Goal: Task Accomplishment & Management: Manage account settings

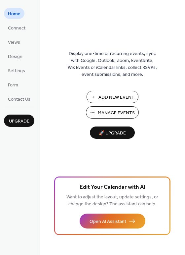
click at [116, 114] on span "Manage Events" at bounding box center [116, 113] width 37 height 7
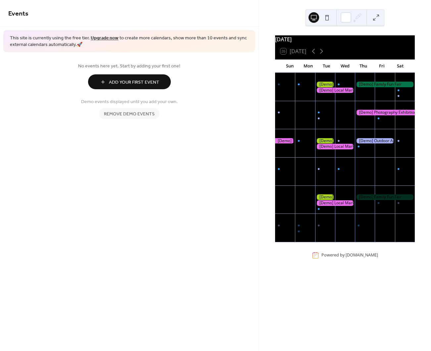
click at [129, 116] on span "Remove demo events" at bounding box center [129, 114] width 51 height 7
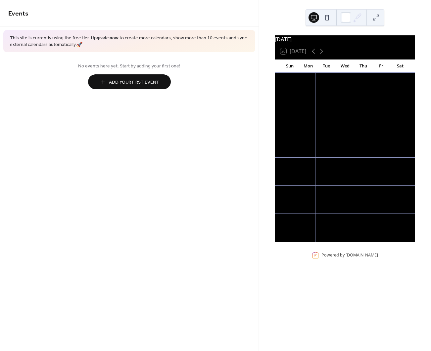
click at [126, 81] on span "Add Your First Event" at bounding box center [134, 82] width 50 height 7
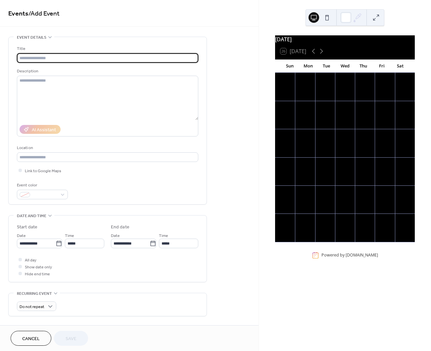
click at [126, 56] on input "text" at bounding box center [107, 58] width 181 height 10
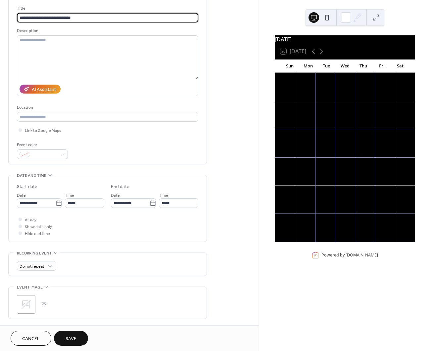
scroll to position [41, 0]
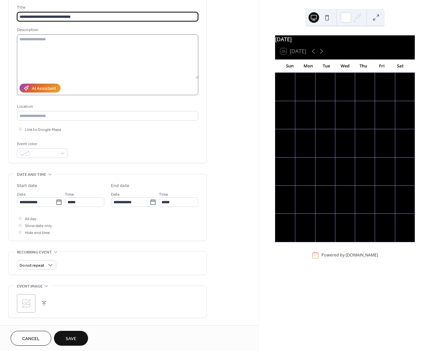
type input "**********"
click at [112, 54] on textarea at bounding box center [107, 56] width 181 height 44
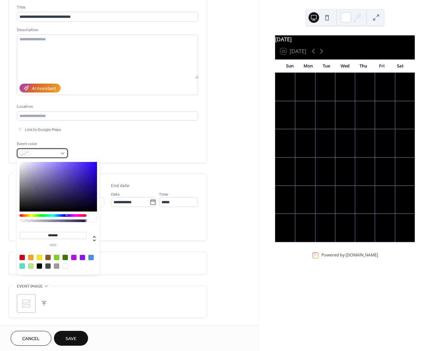
click at [34, 158] on div at bounding box center [42, 154] width 51 height 10
click at [64, 259] on div at bounding box center [65, 257] width 5 height 5
type input "*******"
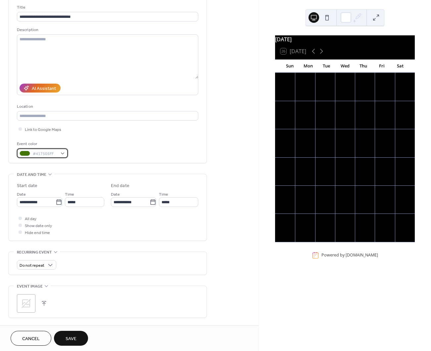
click at [49, 155] on span "#417505FF" at bounding box center [45, 154] width 24 height 7
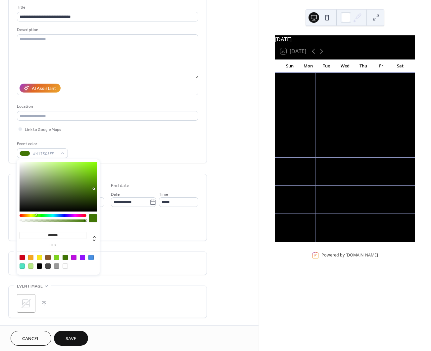
click at [67, 235] on input "*******" at bounding box center [53, 235] width 67 height 7
drag, startPoint x: 66, startPoint y: 235, endPoint x: 48, endPoint y: 236, distance: 17.6
click at [48, 236] on input "*******" at bounding box center [53, 235] width 67 height 7
paste input
type input "*******"
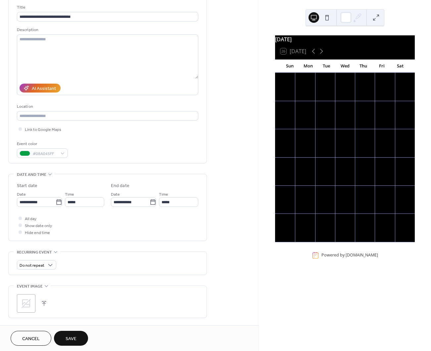
click at [127, 225] on div "All day Show date only Hide end time" at bounding box center [107, 225] width 181 height 21
click at [44, 204] on input "**********" at bounding box center [36, 203] width 39 height 10
click at [39, 253] on td "8" at bounding box center [35, 252] width 11 height 10
type input "**********"
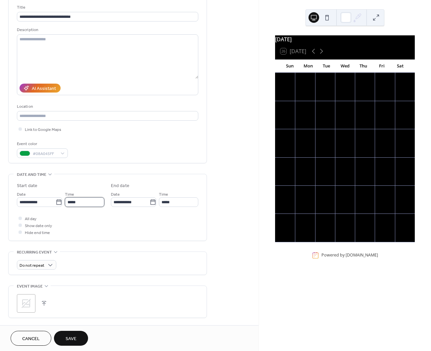
click at [77, 203] on input "*****" at bounding box center [84, 203] width 39 height 10
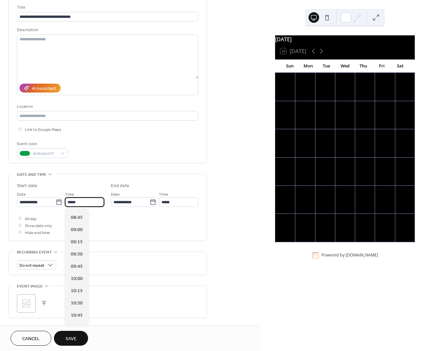
scroll to position [422, 0]
click at [75, 234] on span "09:00" at bounding box center [77, 234] width 12 height 7
type input "*****"
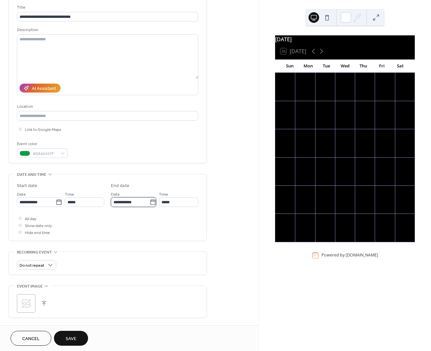
click at [134, 205] on input "**********" at bounding box center [130, 203] width 39 height 10
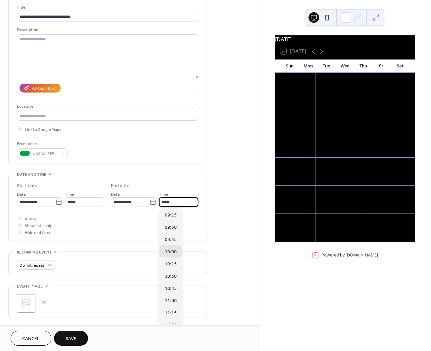
click at [166, 203] on input "*****" at bounding box center [178, 203] width 39 height 10
click at [166, 291] on span "15:00" at bounding box center [171, 290] width 12 height 7
type input "*****"
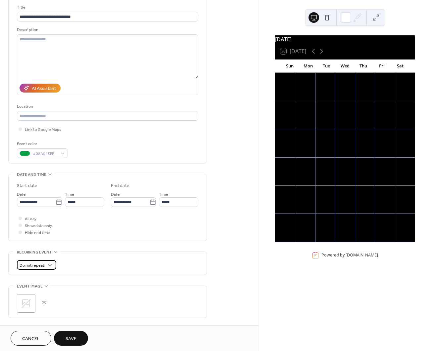
click at [31, 267] on span "Do not repeat" at bounding box center [32, 266] width 25 height 8
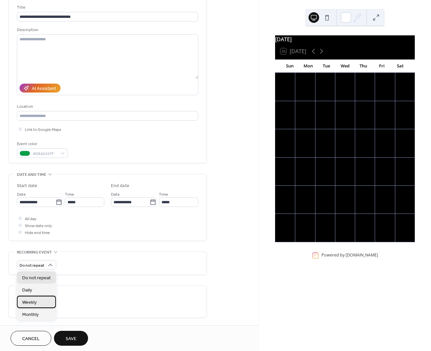
click at [45, 302] on div "Weekly" at bounding box center [36, 302] width 39 height 12
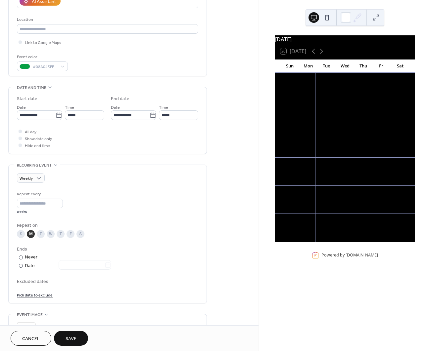
scroll to position [165, 0]
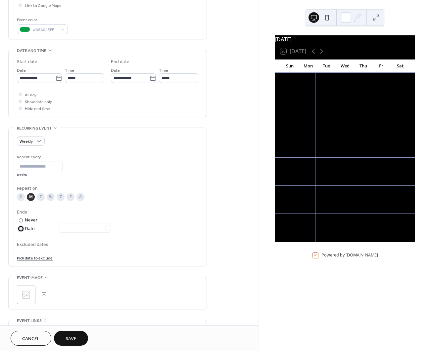
click at [22, 228] on div at bounding box center [21, 229] width 4 height 4
click at [26, 167] on input "*" at bounding box center [40, 167] width 46 height 10
click at [39, 166] on div "Daily" at bounding box center [36, 166] width 39 height 12
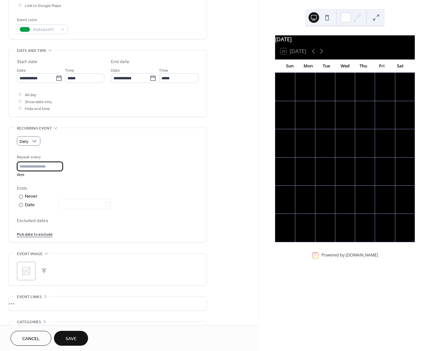
click at [37, 168] on input "*" at bounding box center [40, 167] width 46 height 10
click at [36, 219] on span "Excluded dates" at bounding box center [107, 221] width 181 height 7
click at [37, 235] on link "Pick date to exclude" at bounding box center [35, 234] width 36 height 7
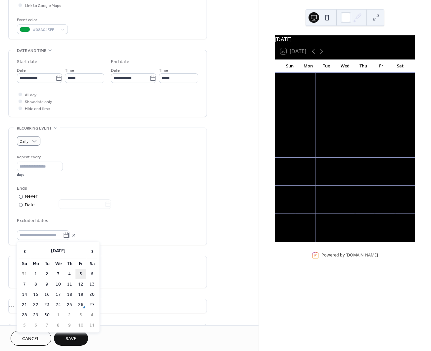
click at [81, 278] on td "5" at bounding box center [80, 275] width 11 height 10
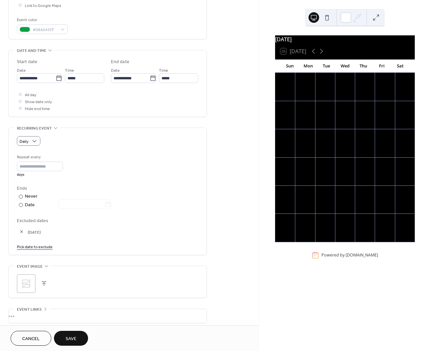
click at [28, 134] on div "Daily Repeat every * days Ends ​ Never ​ Date Excluded dates 05-Sep-2025 Pick d…" at bounding box center [107, 191] width 181 height 127
click at [34, 179] on span "Weekly" at bounding box center [29, 178] width 15 height 7
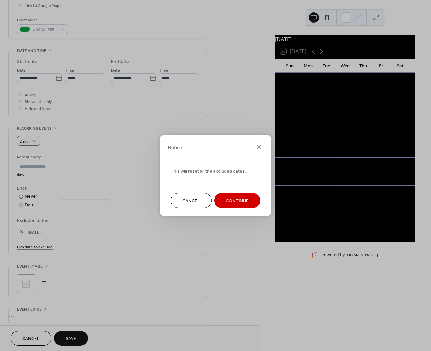
click at [227, 202] on span "Continue" at bounding box center [237, 201] width 23 height 7
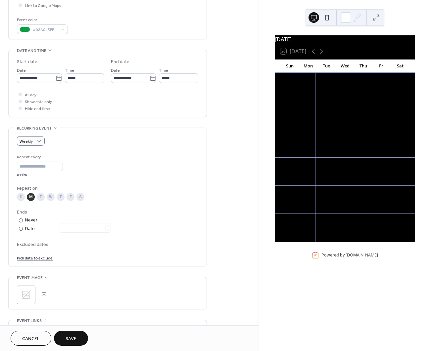
click at [38, 244] on span "Excluded dates" at bounding box center [107, 245] width 181 height 7
click at [26, 243] on span "Excluded dates" at bounding box center [107, 245] width 181 height 7
click at [30, 258] on link "Pick date to exclude" at bounding box center [35, 257] width 36 height 7
click at [69, 258] on icon at bounding box center [66, 259] width 7 height 7
click at [63, 258] on input "text" at bounding box center [40, 259] width 46 height 10
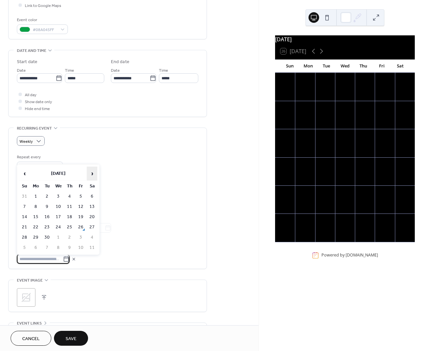
click at [96, 170] on span "›" at bounding box center [92, 173] width 10 height 13
click at [33, 236] on td "27" at bounding box center [35, 238] width 11 height 10
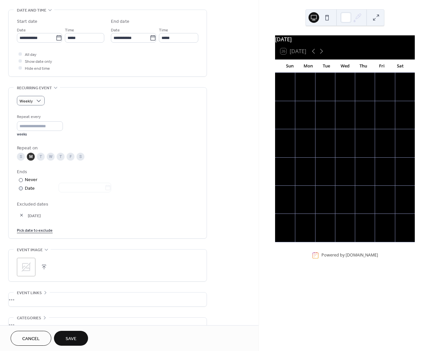
scroll to position [207, 0]
click at [37, 230] on link "Pick date to exclude" at bounding box center [35, 229] width 36 height 7
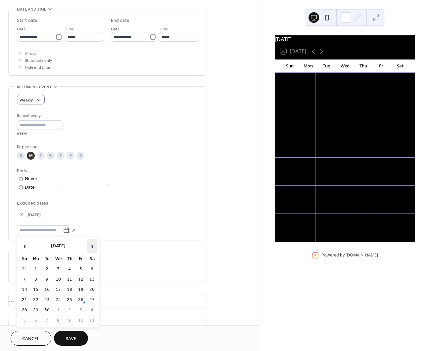
click at [90, 248] on span "›" at bounding box center [92, 246] width 10 height 13
click at [33, 291] on td "15" at bounding box center [35, 290] width 11 height 10
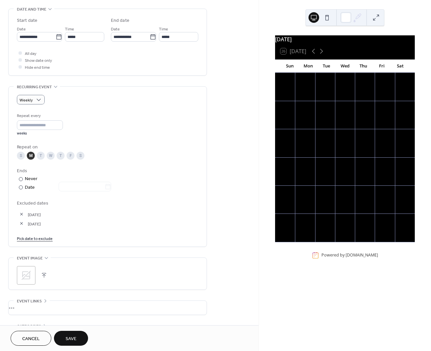
click at [42, 241] on link "Pick date to exclude" at bounding box center [35, 238] width 36 height 7
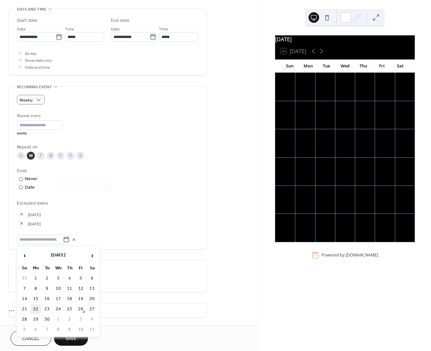
click at [37, 311] on td "22" at bounding box center [35, 310] width 11 height 10
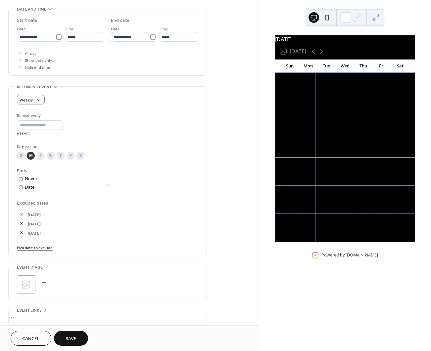
click at [46, 250] on link "Pick date to exclude" at bounding box center [35, 247] width 36 height 7
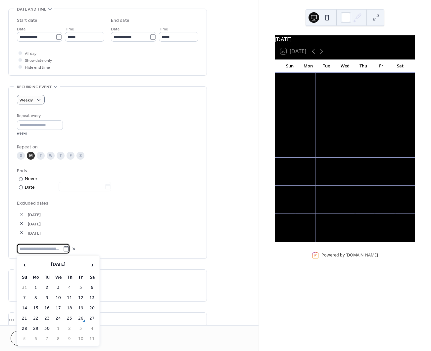
click at [21, 235] on button "button" at bounding box center [21, 232] width 9 height 9
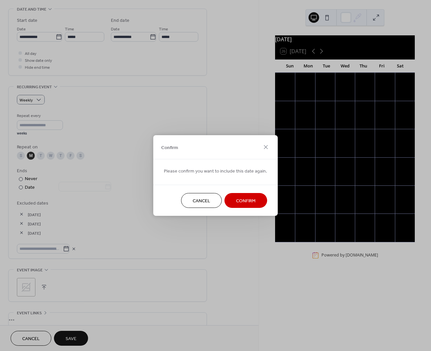
click at [250, 201] on span "Confirm" at bounding box center [246, 201] width 20 height 7
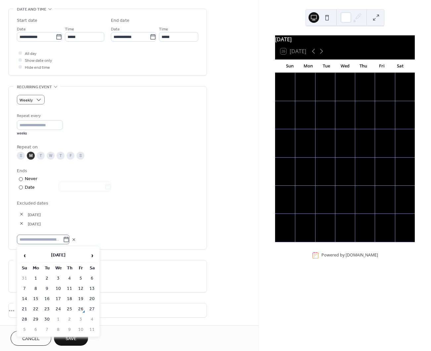
click at [69, 241] on icon at bounding box center [66, 240] width 7 height 7
click at [63, 241] on input "text" at bounding box center [40, 240] width 46 height 10
click at [95, 258] on span "›" at bounding box center [92, 255] width 10 height 13
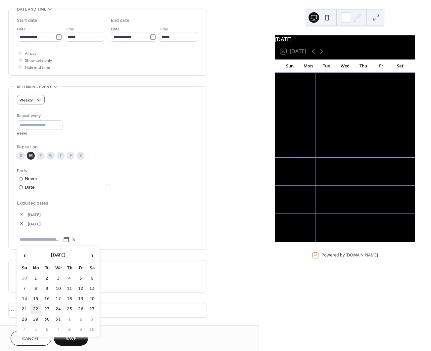
click at [36, 311] on td "22" at bounding box center [35, 310] width 11 height 10
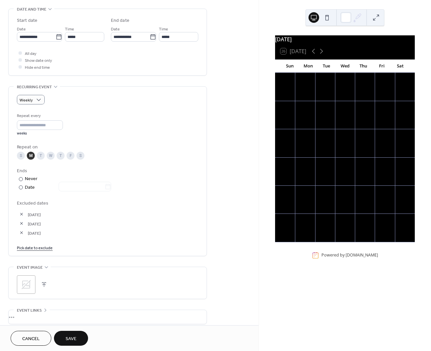
click at [35, 249] on link "Pick date to exclude" at bounding box center [35, 247] width 36 height 7
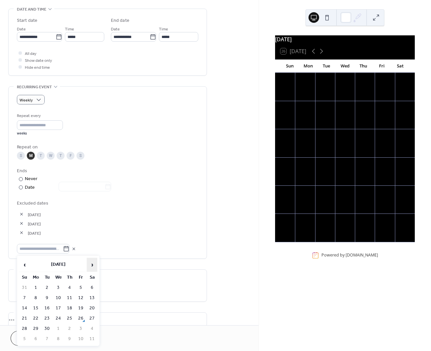
click at [92, 265] on span "›" at bounding box center [92, 264] width 10 height 13
click at [37, 326] on td "29" at bounding box center [35, 329] width 11 height 10
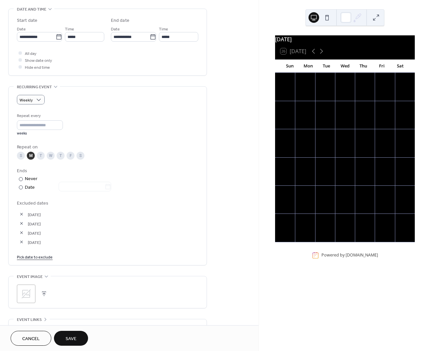
click at [44, 257] on link "Pick date to exclude" at bounding box center [35, 257] width 36 height 7
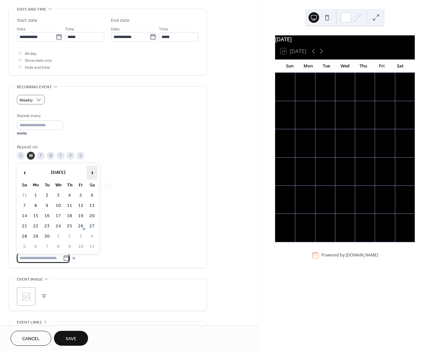
click at [91, 174] on span "›" at bounding box center [92, 172] width 10 height 13
click at [91, 175] on span "›" at bounding box center [92, 172] width 10 height 13
click at [92, 174] on span "›" at bounding box center [92, 172] width 10 height 13
click at [92, 175] on span "›" at bounding box center [92, 172] width 10 height 13
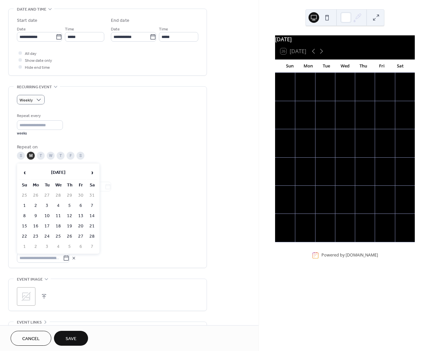
click at [149, 249] on div "Excluded dates 27-Oct-2025 15-Dec-2025 22-Dec-2025 29-Dec-2025" at bounding box center [107, 232] width 181 height 64
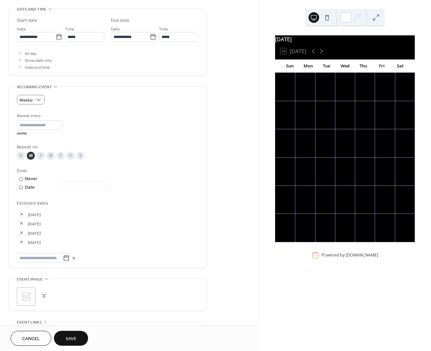
click at [72, 336] on span "Save" at bounding box center [71, 339] width 11 height 7
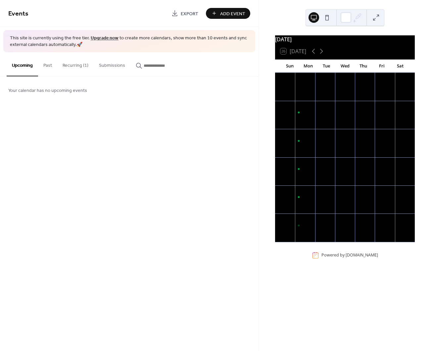
click at [67, 67] on button "Recurring (1)" at bounding box center [75, 63] width 36 height 23
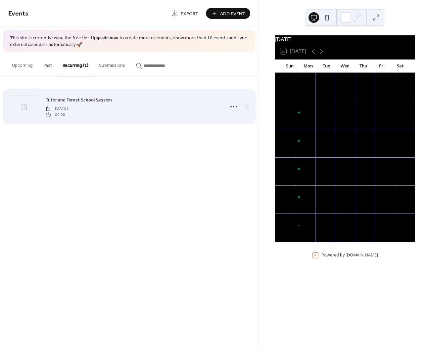
click at [68, 106] on span "Monday, September 8, 2025" at bounding box center [57, 109] width 22 height 6
click at [231, 106] on circle at bounding box center [230, 106] width 1 height 1
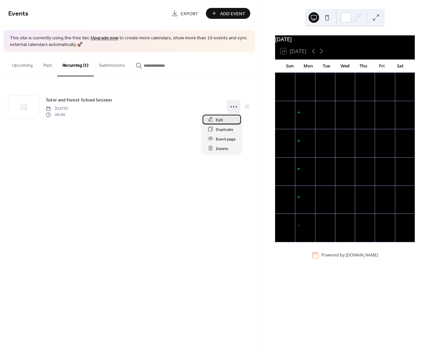
click at [213, 120] on div "Edit" at bounding box center [222, 120] width 38 height 10
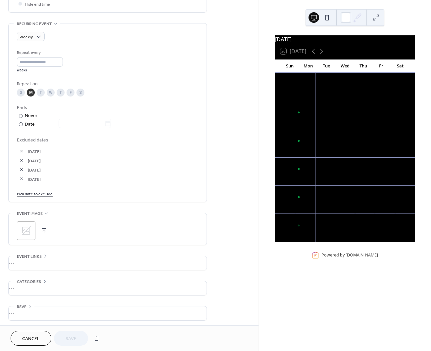
scroll to position [274, 0]
click at [34, 227] on div ";" at bounding box center [26, 229] width 19 height 19
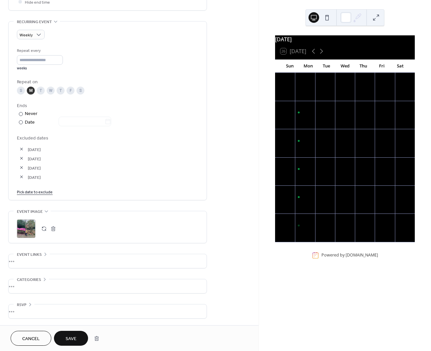
click at [68, 337] on span "Save" at bounding box center [71, 339] width 11 height 7
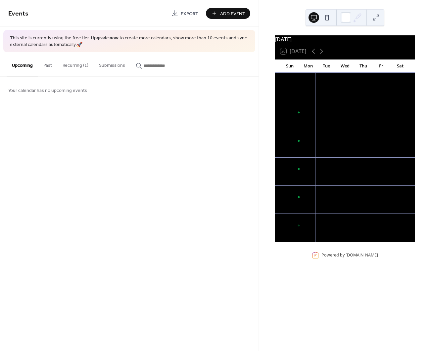
click at [75, 68] on button "Recurring (1)" at bounding box center [75, 63] width 36 height 23
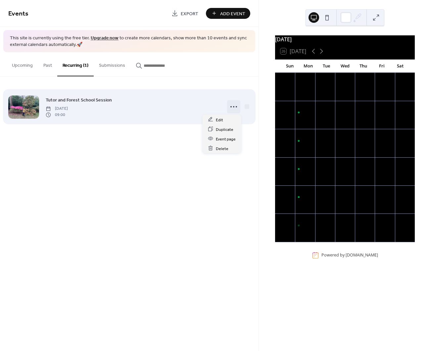
click at [228, 108] on icon at bounding box center [233, 107] width 11 height 11
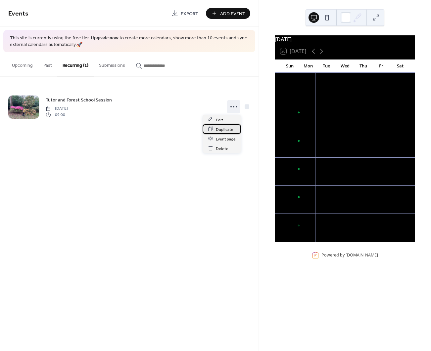
click at [217, 129] on span "Duplicate" at bounding box center [225, 129] width 18 height 7
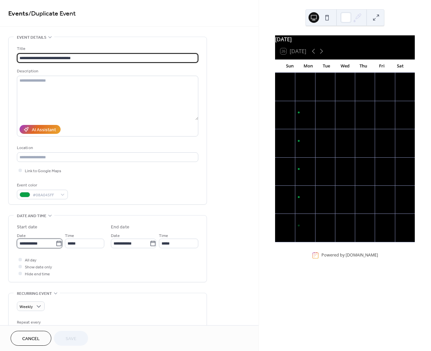
click at [29, 243] on input "**********" at bounding box center [36, 244] width 39 height 10
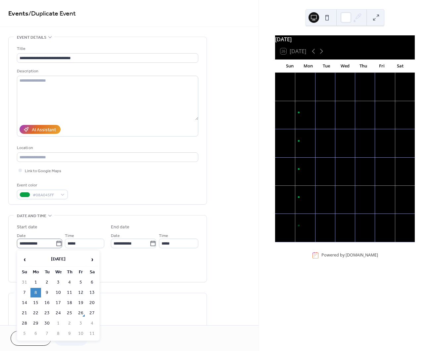
click at [58, 243] on icon at bounding box center [58, 243] width 5 height 5
click at [56, 243] on input "**********" at bounding box center [36, 244] width 39 height 10
click at [47, 293] on td "9" at bounding box center [47, 293] width 11 height 10
type input "**********"
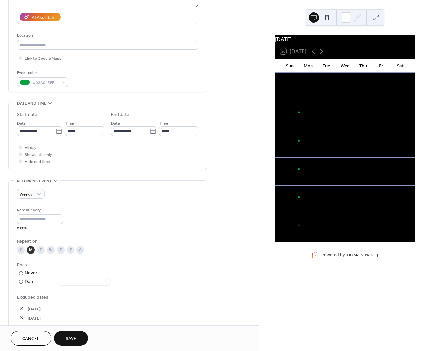
scroll to position [124, 0]
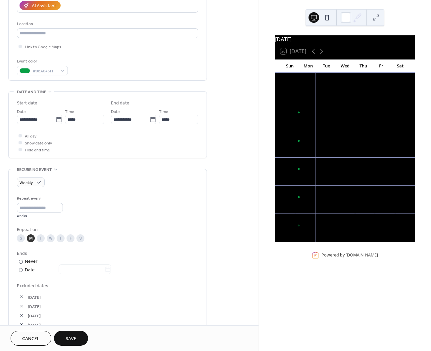
click at [42, 238] on div "T" at bounding box center [41, 239] width 8 height 8
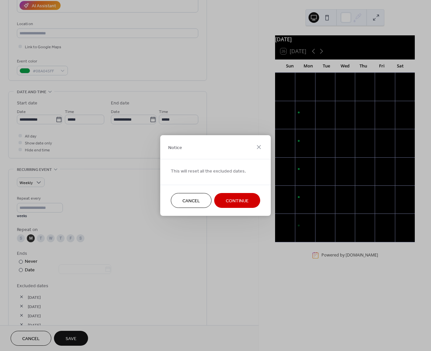
click at [227, 200] on span "Continue" at bounding box center [237, 201] width 23 height 7
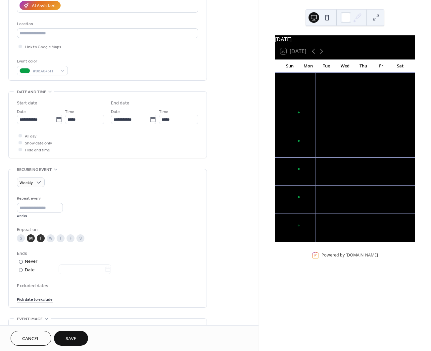
click at [51, 239] on div "W" at bounding box center [51, 239] width 8 height 8
click at [59, 238] on div "T" at bounding box center [61, 239] width 8 height 8
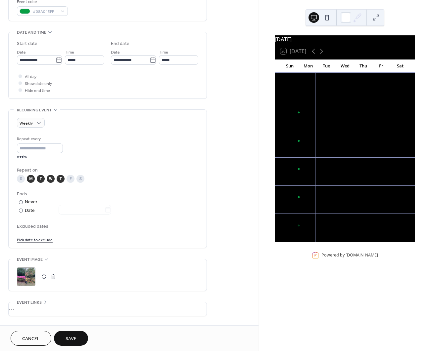
scroll to position [207, 0]
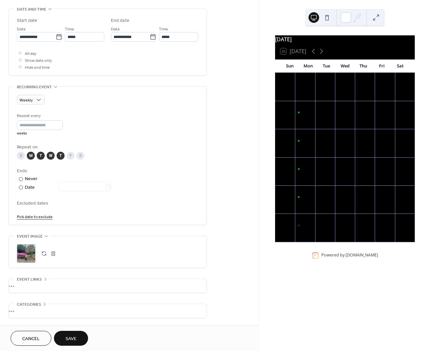
click at [42, 218] on link "Pick date to exclude" at bounding box center [35, 216] width 36 height 7
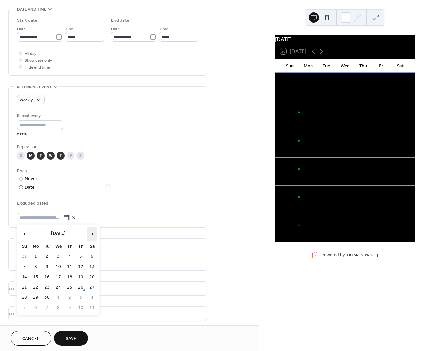
click at [90, 232] on span "›" at bounding box center [92, 233] width 10 height 13
click at [46, 295] on td "28" at bounding box center [47, 298] width 11 height 10
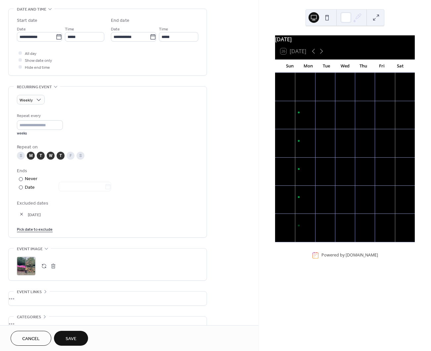
click at [45, 228] on link "Pick date to exclude" at bounding box center [35, 229] width 36 height 7
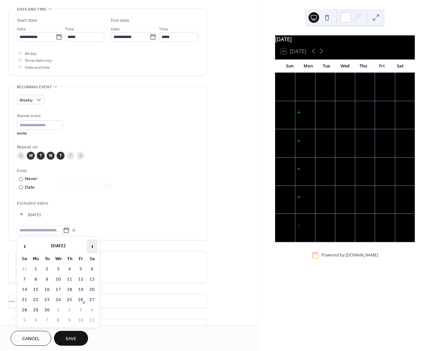
click at [91, 249] on span "›" at bounding box center [92, 246] width 10 height 13
click at [59, 307] on td "29" at bounding box center [58, 311] width 11 height 10
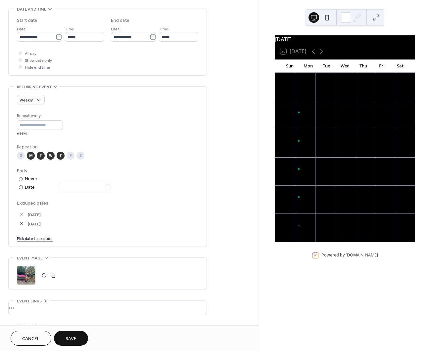
click at [36, 240] on link "Pick date to exclude" at bounding box center [35, 238] width 36 height 7
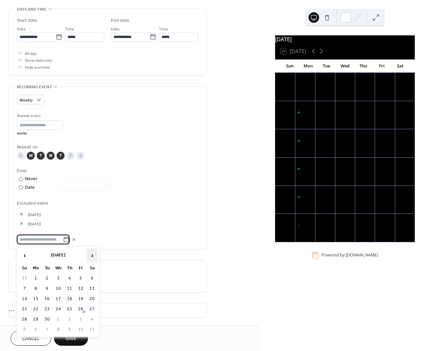
click at [94, 257] on span "›" at bounding box center [92, 255] width 10 height 13
click at [70, 318] on td "30" at bounding box center [69, 320] width 11 height 10
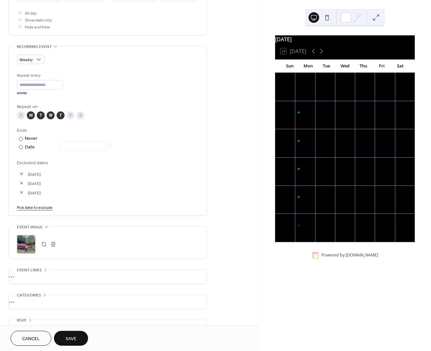
scroll to position [248, 0]
click at [29, 207] on link "Pick date to exclude" at bounding box center [35, 206] width 36 height 7
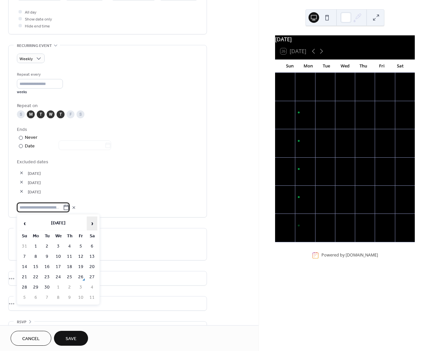
click at [92, 224] on span "›" at bounding box center [92, 223] width 10 height 13
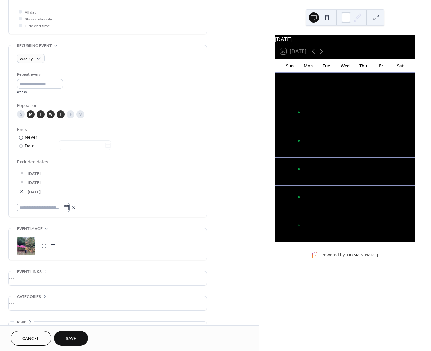
click at [69, 210] on icon at bounding box center [66, 208] width 7 height 7
click at [63, 210] on input "text" at bounding box center [40, 208] width 46 height 10
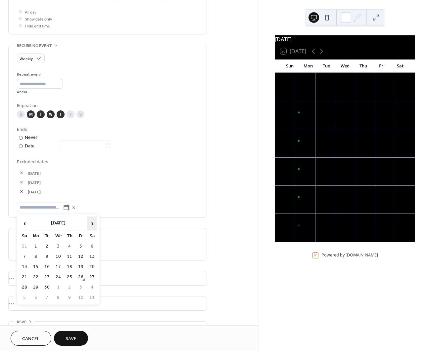
click at [90, 223] on span "›" at bounding box center [92, 223] width 10 height 13
click at [46, 269] on td "16" at bounding box center [47, 267] width 11 height 10
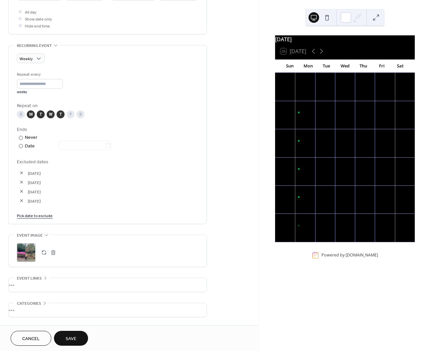
click at [45, 217] on link "Pick date to exclude" at bounding box center [35, 215] width 36 height 7
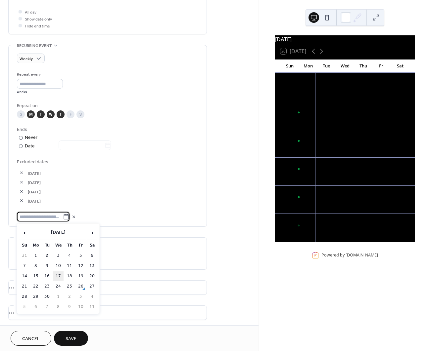
click at [58, 275] on td "17" at bounding box center [58, 277] width 11 height 10
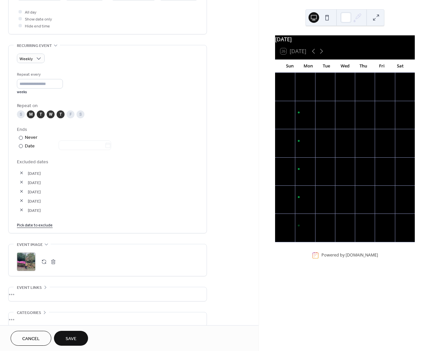
click at [45, 224] on link "Pick date to exclude" at bounding box center [35, 224] width 36 height 7
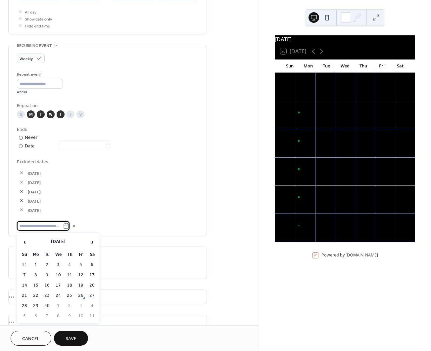
click at [52, 211] on span "17-Sep-2025" at bounding box center [113, 210] width 170 height 7
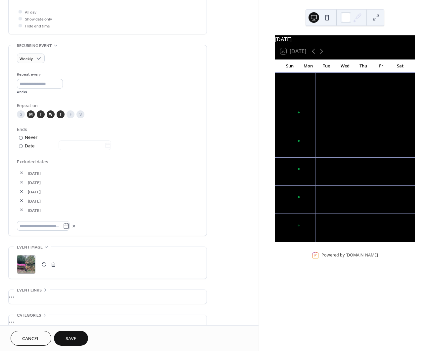
click at [20, 210] on button "button" at bounding box center [21, 210] width 9 height 9
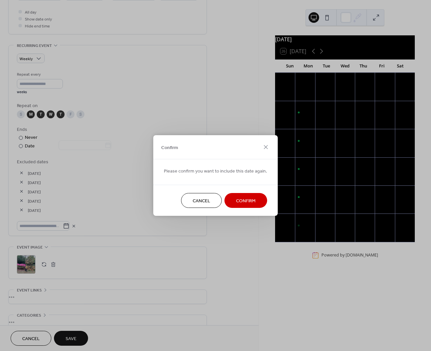
click at [245, 203] on span "Confirm" at bounding box center [246, 201] width 20 height 7
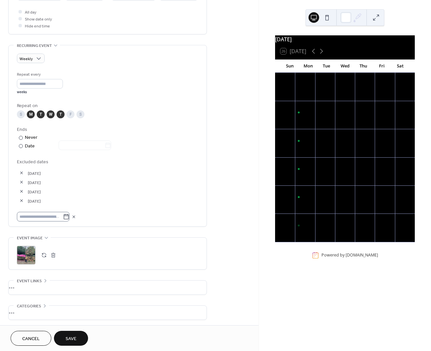
click at [69, 217] on icon at bounding box center [66, 217] width 7 height 7
click at [63, 217] on input "text" at bounding box center [40, 217] width 46 height 10
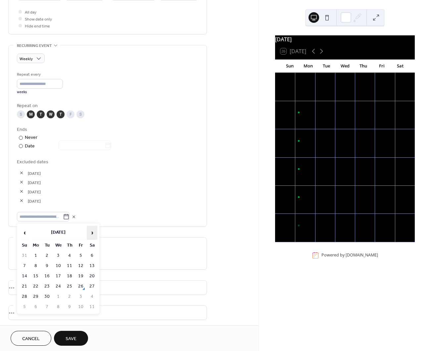
click at [93, 236] on span "›" at bounding box center [92, 232] width 10 height 13
click at [92, 236] on span "›" at bounding box center [92, 232] width 10 height 13
click at [92, 234] on span "›" at bounding box center [92, 232] width 10 height 13
click at [56, 276] on td "17" at bounding box center [58, 277] width 11 height 10
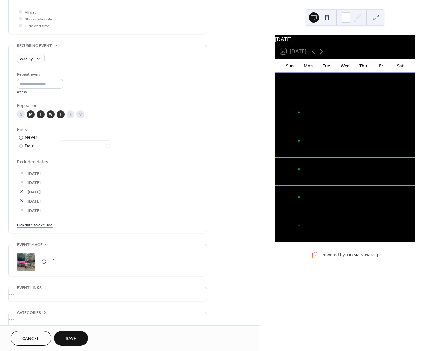
click at [49, 225] on link "Pick date to exclude" at bounding box center [35, 224] width 36 height 7
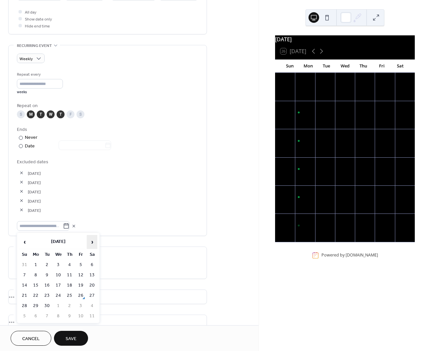
click at [91, 243] on span "›" at bounding box center [92, 242] width 10 height 13
click at [69, 287] on td "18" at bounding box center [69, 286] width 11 height 10
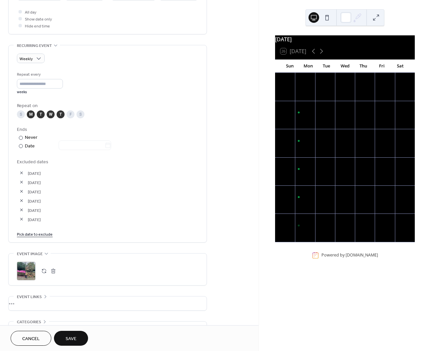
click at [42, 235] on link "Pick date to exclude" at bounding box center [35, 234] width 36 height 7
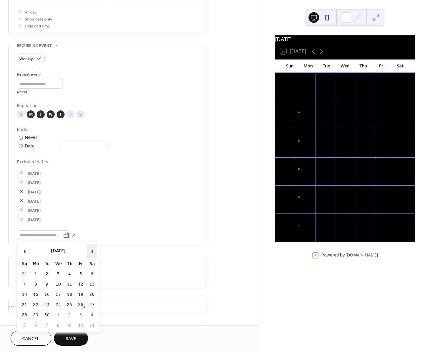
click at [91, 253] on span "›" at bounding box center [92, 251] width 10 height 13
click at [37, 314] on td "27" at bounding box center [35, 316] width 11 height 10
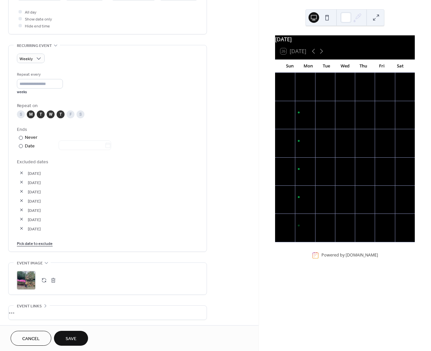
click at [41, 245] on link "Pick date to exclude" at bounding box center [35, 243] width 36 height 7
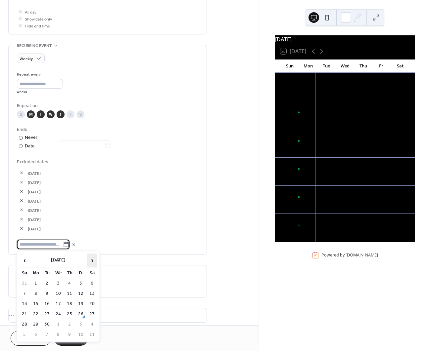
click at [90, 259] on span "›" at bounding box center [92, 260] width 10 height 13
click at [40, 304] on td "15" at bounding box center [35, 305] width 11 height 10
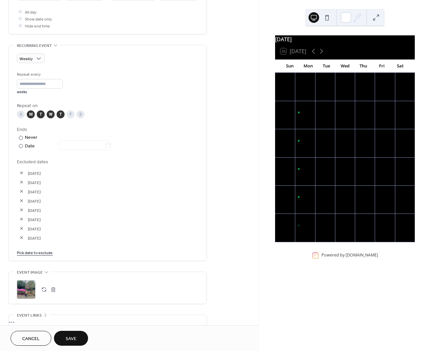
click at [39, 252] on link "Pick date to exclude" at bounding box center [35, 252] width 36 height 7
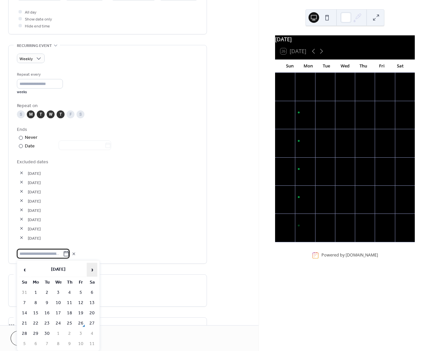
click at [92, 271] on span "›" at bounding box center [92, 269] width 10 height 13
click at [37, 324] on td "22" at bounding box center [35, 324] width 11 height 10
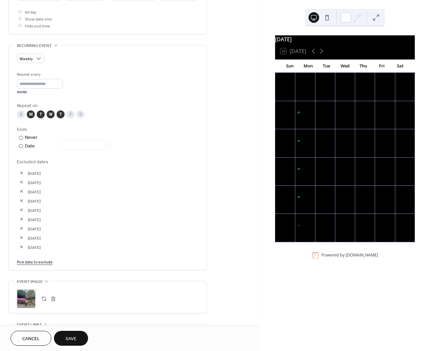
click at [37, 261] on link "Pick date to exclude" at bounding box center [35, 261] width 36 height 7
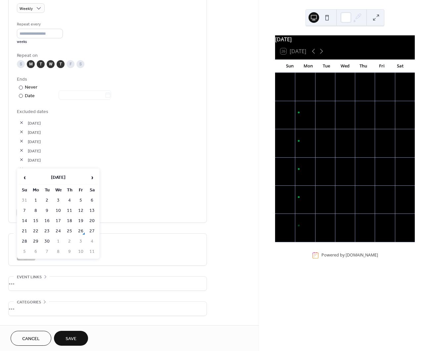
scroll to position [323, 0]
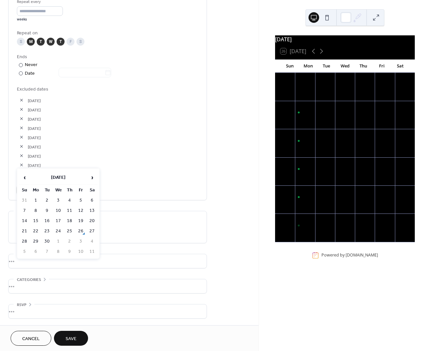
click at [45, 233] on td "23" at bounding box center [47, 232] width 11 height 10
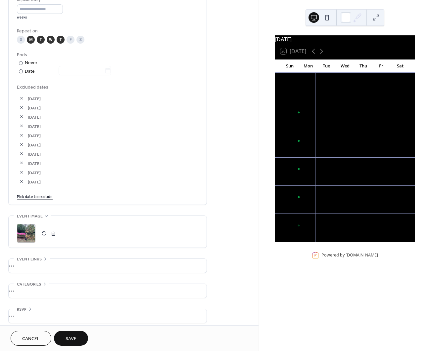
click at [39, 196] on link "Pick date to exclude" at bounding box center [35, 196] width 36 height 7
click at [18, 180] on button "button" at bounding box center [21, 181] width 9 height 9
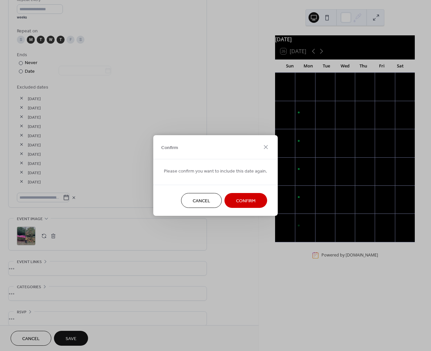
click at [230, 199] on button "Confirm" at bounding box center [245, 200] width 43 height 15
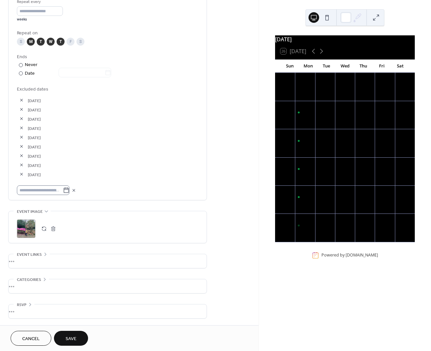
click at [69, 190] on icon at bounding box center [66, 190] width 5 height 5
click at [63, 190] on input "text" at bounding box center [40, 191] width 46 height 10
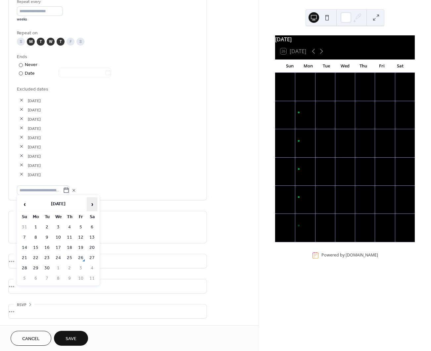
click at [92, 203] on span "›" at bounding box center [92, 204] width 10 height 13
click at [42, 259] on td "23" at bounding box center [47, 259] width 11 height 10
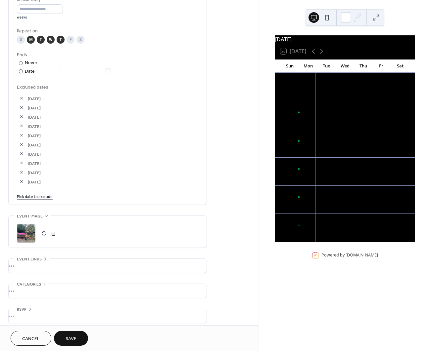
click at [41, 196] on link "Pick date to exclude" at bounding box center [35, 196] width 36 height 7
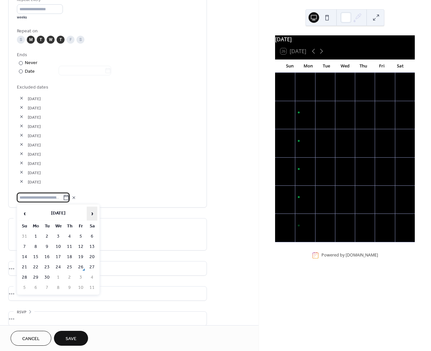
click at [92, 215] on span "›" at bounding box center [92, 213] width 10 height 13
click at [57, 266] on td "24" at bounding box center [58, 268] width 11 height 10
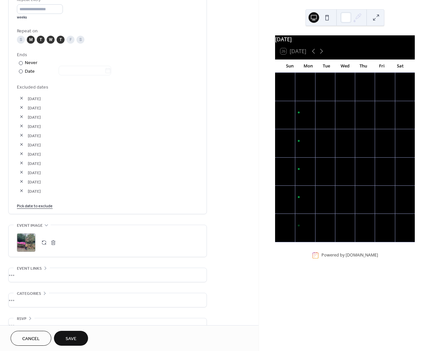
click at [41, 206] on link "Pick date to exclude" at bounding box center [35, 205] width 36 height 7
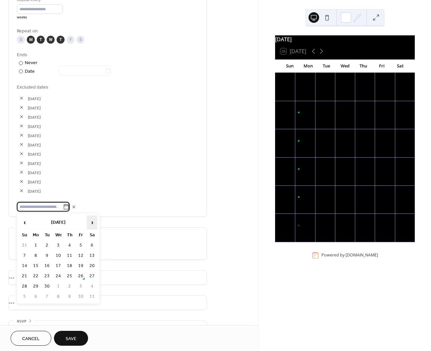
click at [89, 223] on span "›" at bounding box center [92, 222] width 10 height 13
click at [69, 277] on td "25" at bounding box center [69, 277] width 11 height 10
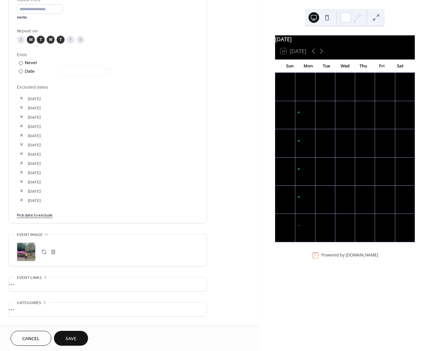
click at [42, 216] on link "Pick date to exclude" at bounding box center [35, 214] width 36 height 7
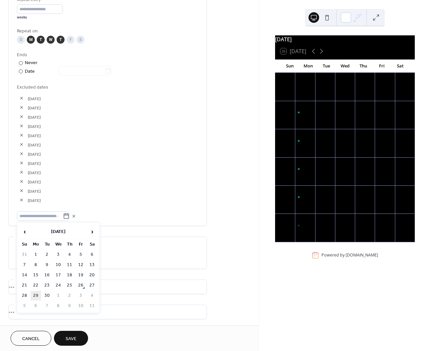
click at [33, 296] on td "29" at bounding box center [35, 296] width 11 height 10
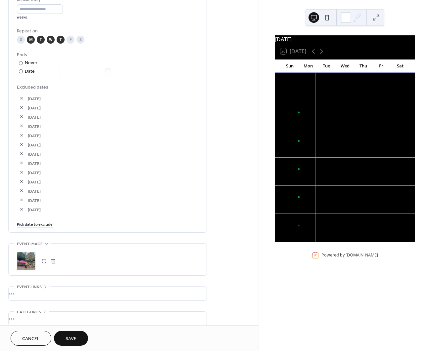
click at [20, 209] on button "button" at bounding box center [21, 209] width 9 height 9
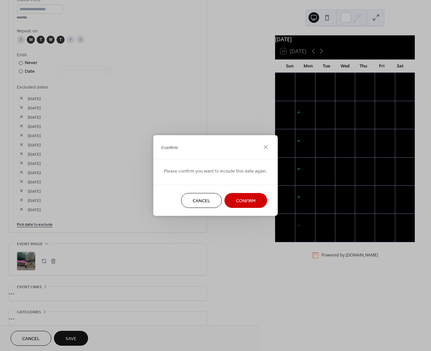
click at [239, 205] on span "Confirm" at bounding box center [246, 201] width 20 height 7
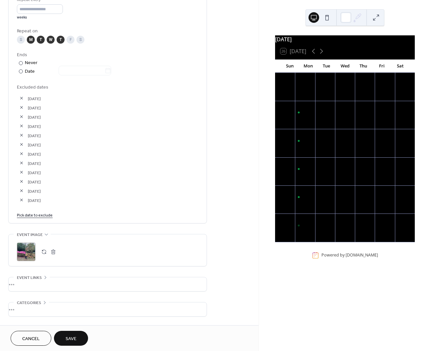
click at [43, 215] on link "Pick date to exclude" at bounding box center [35, 214] width 36 height 7
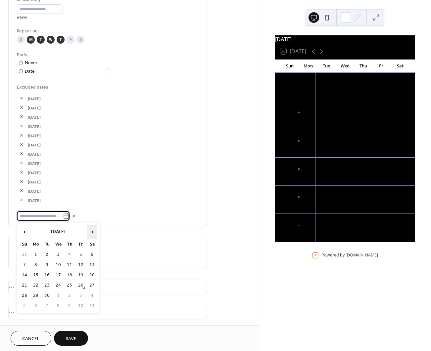
click at [96, 231] on span "›" at bounding box center [92, 231] width 10 height 13
click at [39, 294] on td "29" at bounding box center [35, 296] width 11 height 10
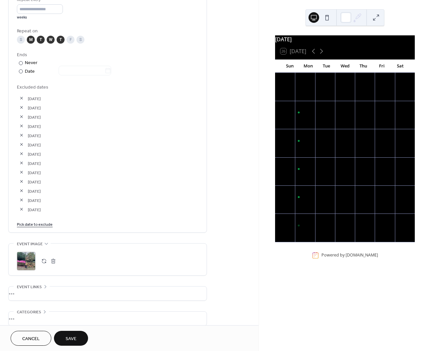
click at [42, 224] on link "Pick date to exclude" at bounding box center [35, 224] width 36 height 7
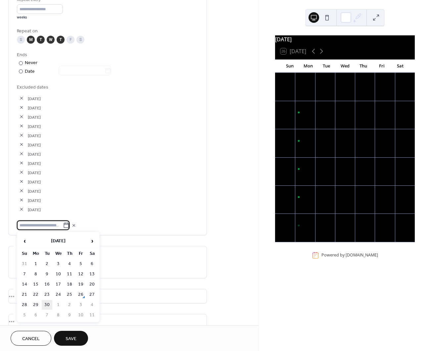
click at [49, 303] on td "30" at bounding box center [47, 306] width 11 height 10
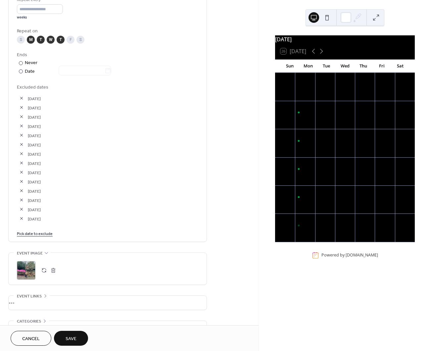
click at [19, 218] on button "button" at bounding box center [21, 218] width 9 height 9
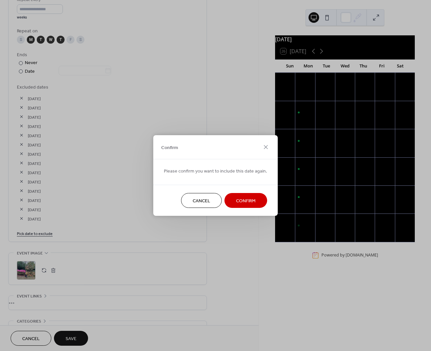
click at [251, 205] on span "Confirm" at bounding box center [246, 201] width 20 height 7
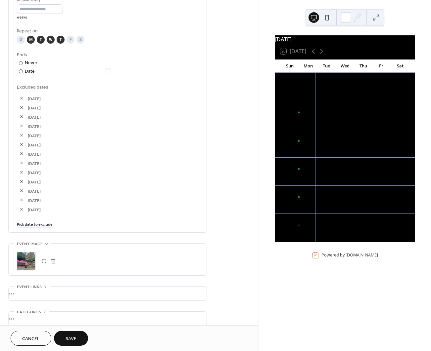
click at [39, 223] on link "Pick date to exclude" at bounding box center [35, 224] width 36 height 7
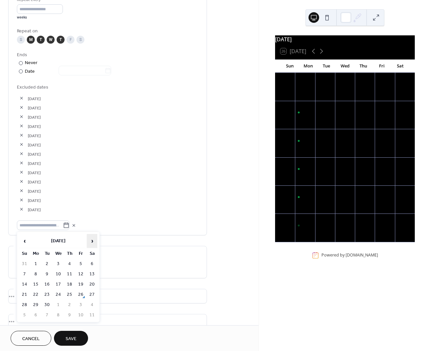
click at [94, 240] on span "›" at bounding box center [92, 241] width 10 height 13
click at [45, 304] on td "30" at bounding box center [47, 306] width 11 height 10
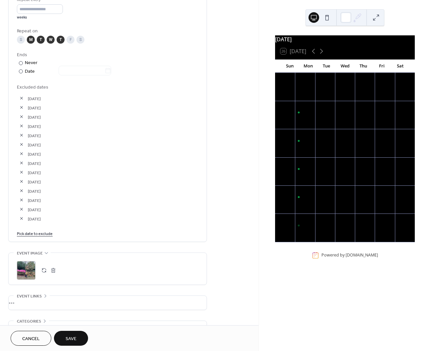
click at [46, 235] on link "Pick date to exclude" at bounding box center [35, 233] width 36 height 7
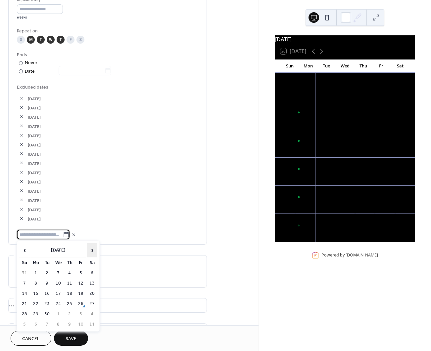
click at [90, 253] on span "›" at bounding box center [92, 250] width 10 height 13
click at [60, 312] on td "31" at bounding box center [58, 315] width 11 height 10
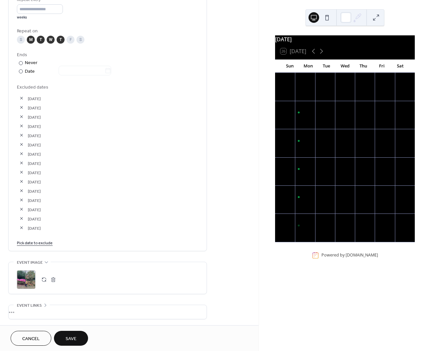
click at [48, 243] on link "Pick date to exclude" at bounding box center [35, 242] width 36 height 7
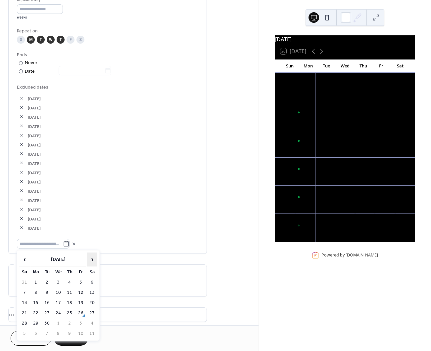
click at [93, 263] on span "›" at bounding box center [92, 259] width 10 height 13
click at [61, 322] on td "31" at bounding box center [58, 324] width 11 height 10
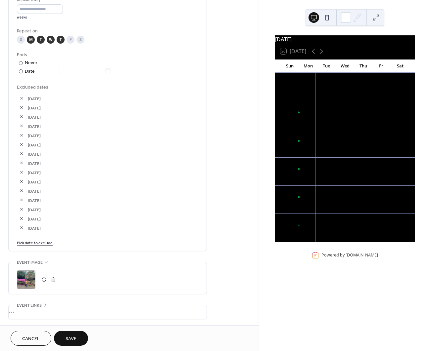
click at [48, 244] on link "Pick date to exclude" at bounding box center [35, 242] width 36 height 7
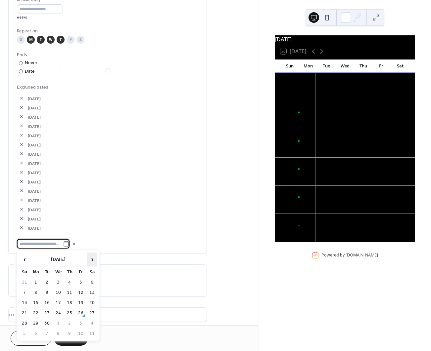
click at [92, 260] on span "›" at bounding box center [92, 259] width 10 height 13
click at [67, 321] on td "1" at bounding box center [69, 324] width 11 height 10
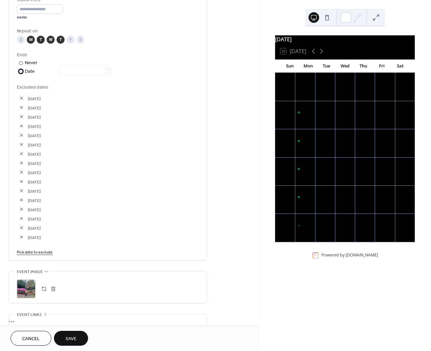
click at [22, 70] on div at bounding box center [21, 71] width 4 height 4
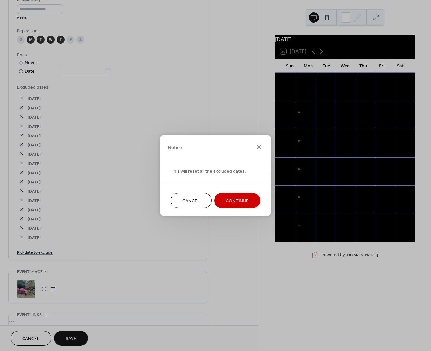
click at [195, 204] on span "Cancel" at bounding box center [191, 201] width 18 height 7
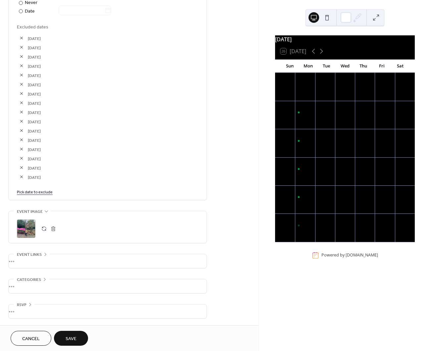
scroll to position [386, 0]
click at [77, 339] on button "Save" at bounding box center [71, 338] width 34 height 15
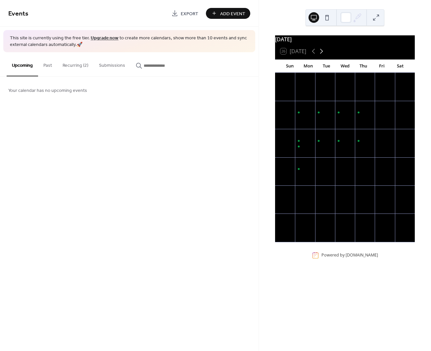
click at [324, 55] on icon at bounding box center [321, 51] width 8 height 8
click at [315, 54] on icon at bounding box center [313, 51] width 3 height 5
click at [83, 65] on button "Recurring (2)" at bounding box center [75, 63] width 36 height 23
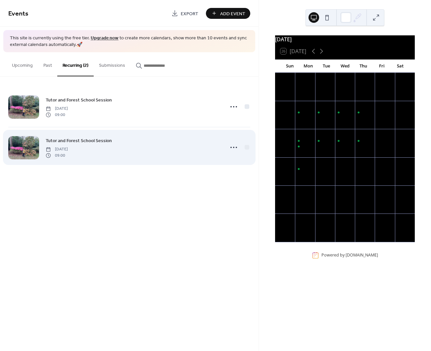
click at [68, 148] on span "Tuesday, September 9, 2025" at bounding box center [57, 150] width 22 height 6
click at [229, 145] on icon at bounding box center [233, 147] width 11 height 11
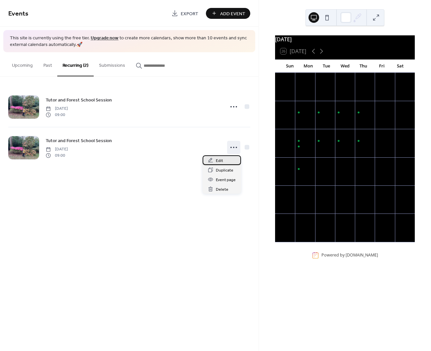
click at [212, 160] on icon at bounding box center [210, 160] width 5 height 5
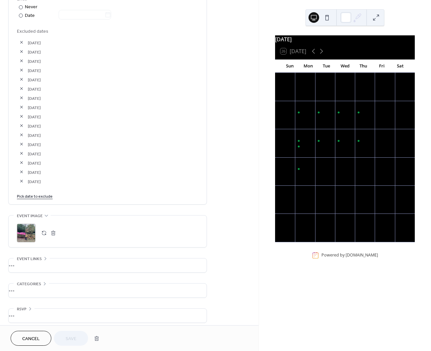
scroll to position [386, 0]
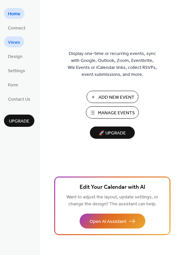
click at [8, 42] on span "Views" at bounding box center [14, 42] width 12 height 7
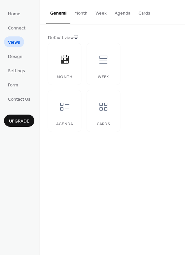
click at [84, 15] on button "Month" at bounding box center [80, 11] width 21 height 23
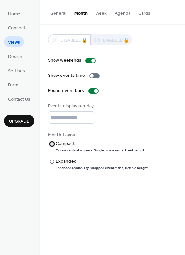
click at [54, 143] on div "​" at bounding box center [51, 143] width 7 height 7
click at [91, 61] on div at bounding box center [93, 61] width 4 height 4
click at [60, 12] on button "General" at bounding box center [58, 11] width 24 height 23
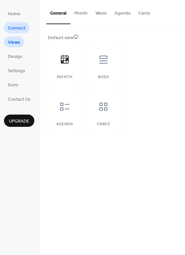
click at [19, 27] on span "Connect" at bounding box center [17, 28] width 18 height 7
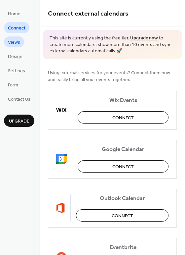
click at [19, 44] on span "Views" at bounding box center [14, 42] width 12 height 7
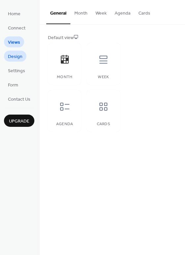
click at [17, 59] on span "Design" at bounding box center [15, 56] width 15 height 7
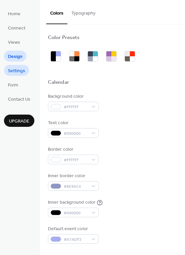
click at [16, 71] on span "Settings" at bounding box center [16, 71] width 17 height 7
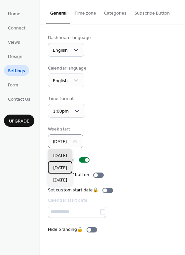
click at [71, 165] on div "[DATE]" at bounding box center [60, 167] width 24 height 12
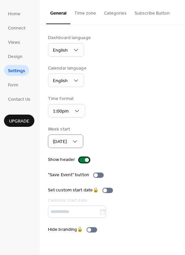
click at [80, 160] on div at bounding box center [84, 159] width 11 height 5
click at [82, 160] on div at bounding box center [82, 160] width 4 height 4
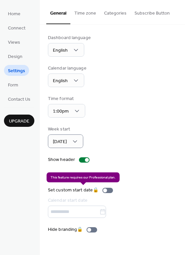
drag, startPoint x: 90, startPoint y: 189, endPoint x: 163, endPoint y: 208, distance: 75.0
click at [163, 208] on div "Set custom start date 🔒 Calendar start date" at bounding box center [112, 202] width 129 height 31
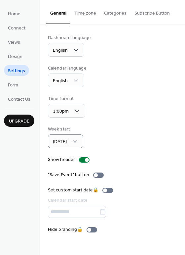
click at [116, 15] on button "Categories" at bounding box center [115, 11] width 30 height 23
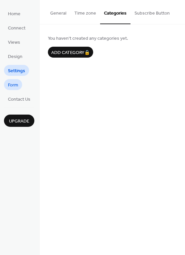
click at [11, 88] on span "Form" at bounding box center [13, 85] width 10 height 7
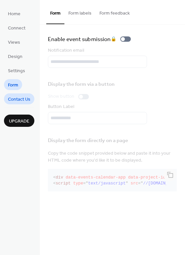
click at [19, 98] on span "Contact Us" at bounding box center [19, 99] width 23 height 7
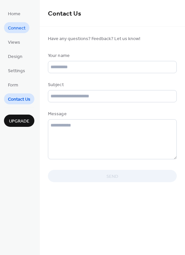
click at [21, 25] on span "Connect" at bounding box center [17, 28] width 18 height 7
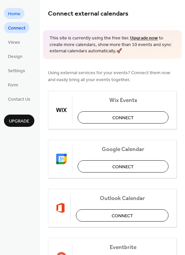
click at [21, 16] on link "Home" at bounding box center [14, 13] width 21 height 11
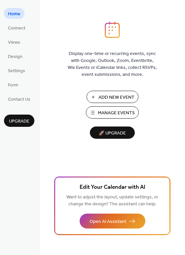
click at [116, 113] on span "Manage Events" at bounding box center [116, 113] width 37 height 7
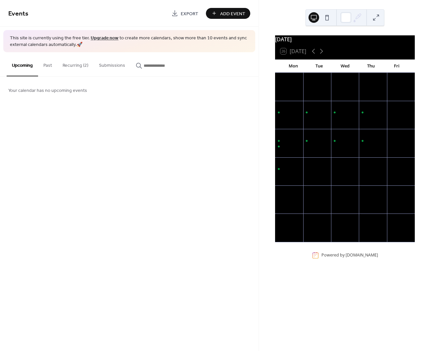
click at [72, 63] on button "Recurring (2)" at bounding box center [75, 63] width 36 height 23
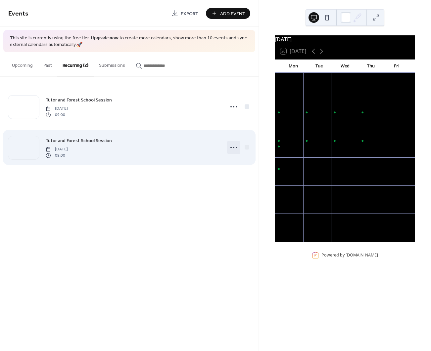
click at [233, 147] on icon at bounding box center [233, 147] width 11 height 11
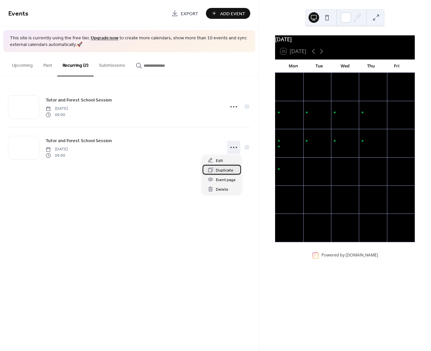
click at [212, 171] on icon at bounding box center [210, 170] width 5 height 5
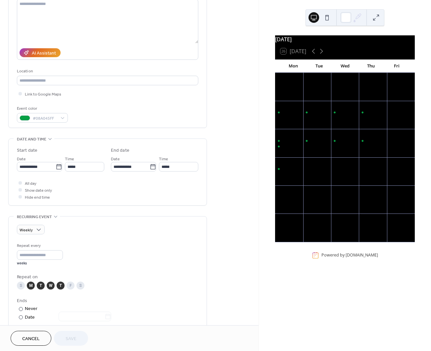
scroll to position [124, 0]
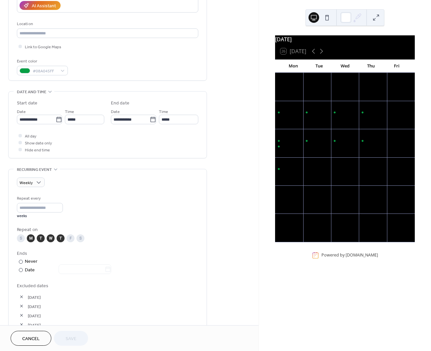
click at [32, 240] on div "M" at bounding box center [31, 239] width 8 height 8
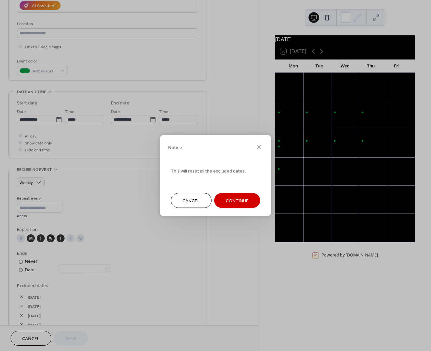
click at [205, 202] on button "Cancel" at bounding box center [191, 200] width 41 height 15
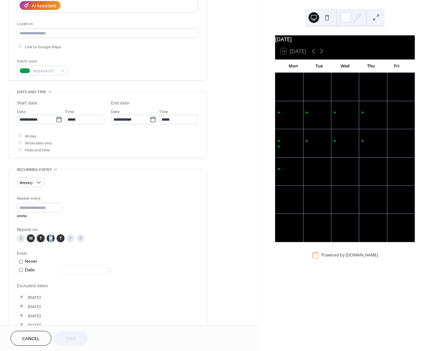
click at [51, 239] on div "W" at bounding box center [51, 239] width 8 height 8
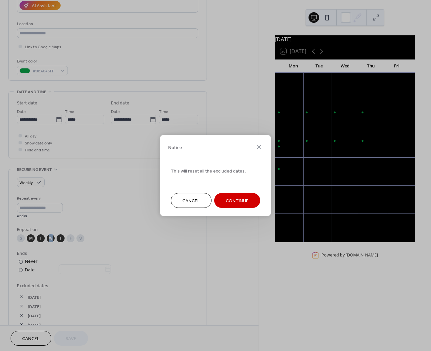
click at [186, 203] on span "Cancel" at bounding box center [191, 201] width 18 height 7
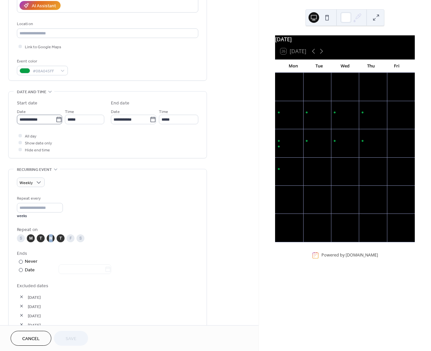
click at [59, 120] on icon at bounding box center [59, 119] width 7 height 7
click at [56, 120] on input "**********" at bounding box center [36, 120] width 39 height 10
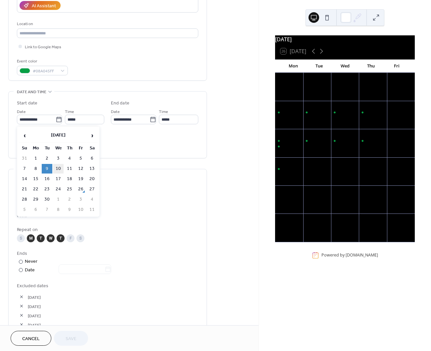
click at [58, 171] on td "10" at bounding box center [58, 169] width 11 height 10
type input "**********"
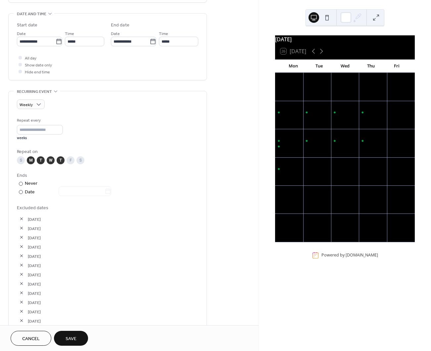
scroll to position [207, 0]
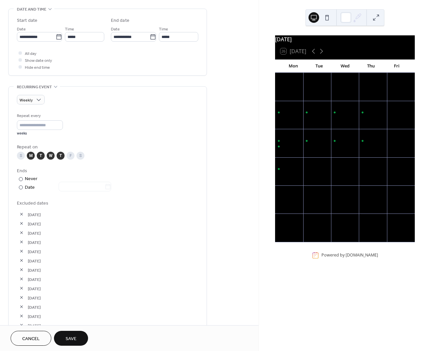
click at [68, 338] on span "Save" at bounding box center [71, 339] width 11 height 7
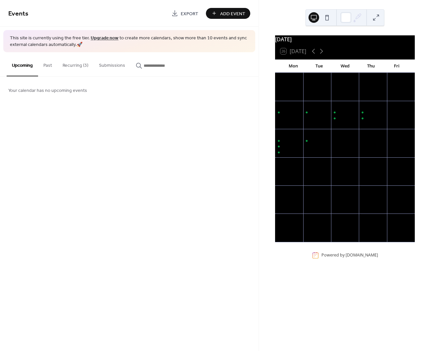
click at [69, 66] on button "Recurring (3)" at bounding box center [75, 63] width 36 height 23
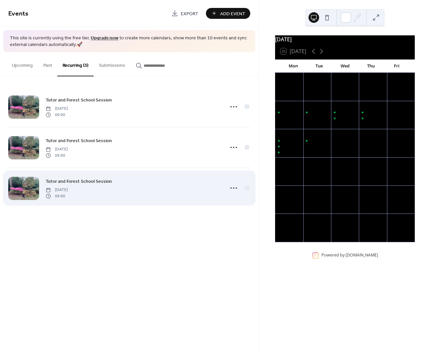
click at [213, 192] on div "Tutor and Forest School Session Wednesday, September 10, 2025 09:00" at bounding box center [133, 188] width 175 height 21
click at [237, 187] on icon at bounding box center [233, 188] width 11 height 11
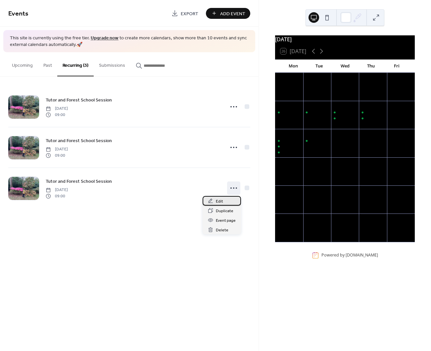
click at [216, 199] on span "Edit" at bounding box center [219, 201] width 7 height 7
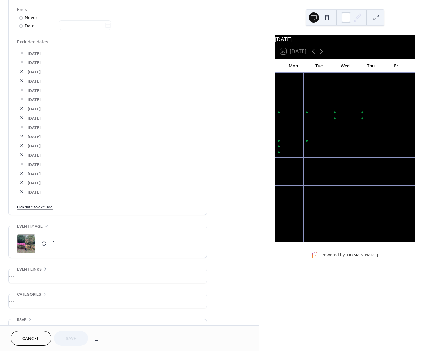
scroll to position [386, 0]
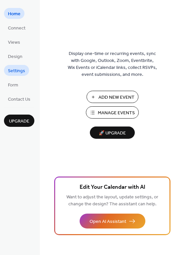
click at [12, 74] on span "Settings" at bounding box center [16, 71] width 17 height 7
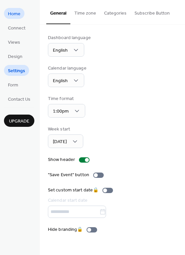
click at [18, 13] on span "Home" at bounding box center [14, 14] width 13 height 7
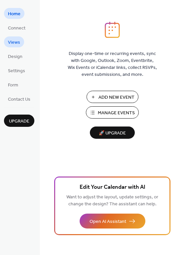
click at [19, 45] on span "Views" at bounding box center [14, 42] width 12 height 7
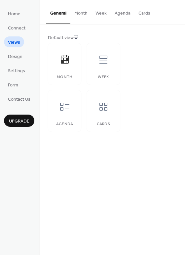
click at [82, 13] on button "Month" at bounding box center [80, 11] width 21 height 23
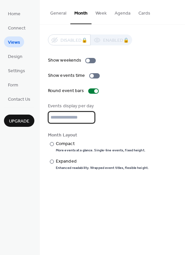
click at [76, 118] on input "*" at bounding box center [71, 117] width 47 height 12
click at [73, 161] on div "Expanded" at bounding box center [102, 161] width 92 height 7
drag, startPoint x: 95, startPoint y: 94, endPoint x: 129, endPoint y: 133, distance: 52.5
click at [130, 133] on div "Month Layout" at bounding box center [112, 135] width 128 height 7
click at [50, 142] on div "​" at bounding box center [51, 143] width 7 height 7
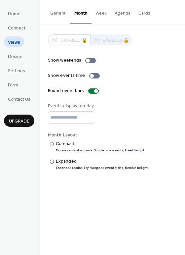
click at [104, 12] on button "Week" at bounding box center [101, 11] width 19 height 23
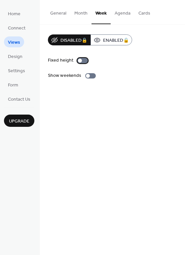
click at [83, 60] on div at bounding box center [82, 60] width 11 height 5
click at [83, 60] on div at bounding box center [85, 61] width 4 height 4
click at [82, 14] on button "Month" at bounding box center [80, 11] width 21 height 23
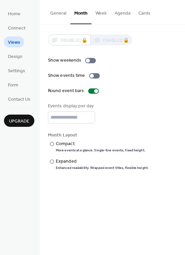
drag, startPoint x: 75, startPoint y: 40, endPoint x: 70, endPoint y: 69, distance: 29.9
click at [70, 69] on div "Show weekends Show events time Round event bars Events display per day * Month …" at bounding box center [112, 113] width 129 height 113
click at [61, 17] on button "General" at bounding box center [58, 11] width 24 height 23
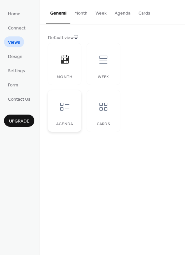
click at [72, 108] on div at bounding box center [65, 107] width 20 height 20
click at [111, 107] on div at bounding box center [104, 107] width 20 height 20
click at [100, 105] on icon at bounding box center [104, 107] width 8 height 8
click at [62, 72] on div "Month" at bounding box center [64, 64] width 33 height 42
click at [13, 16] on span "Home" at bounding box center [14, 14] width 13 height 7
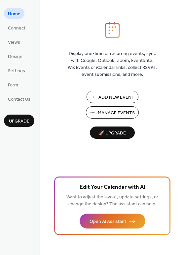
click at [105, 111] on span "Manage Events" at bounding box center [116, 113] width 37 height 7
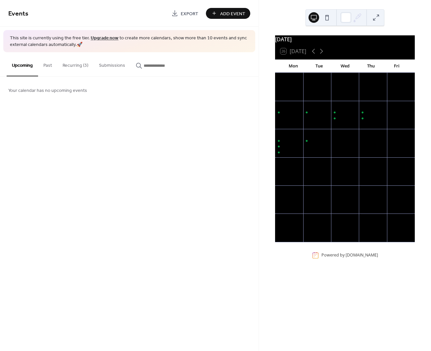
click at [80, 63] on button "Recurring (3)" at bounding box center [75, 63] width 36 height 23
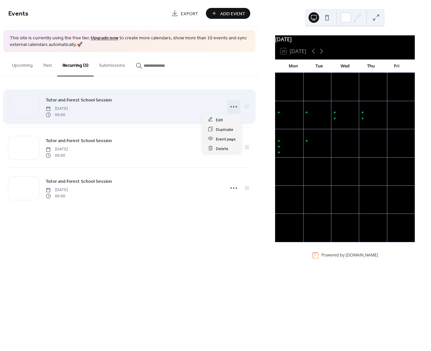
click at [228, 107] on div at bounding box center [233, 106] width 13 height 13
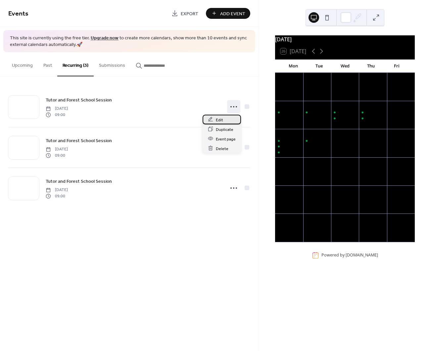
click at [216, 121] on span "Edit" at bounding box center [219, 119] width 7 height 7
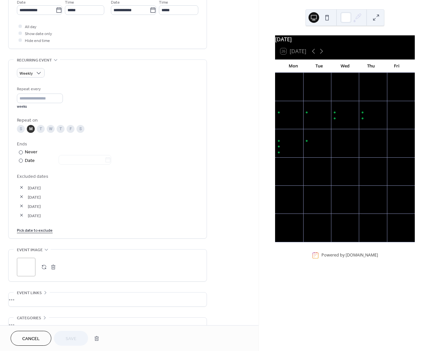
scroll to position [248, 0]
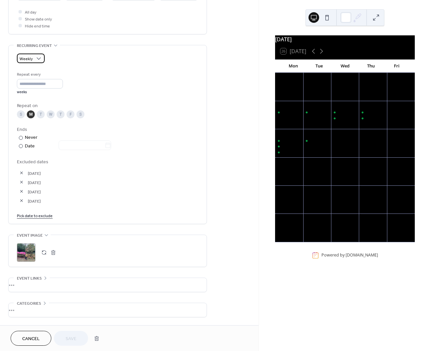
click at [24, 60] on span "Weekly" at bounding box center [26, 59] width 13 height 8
click at [24, 61] on span "Weekly" at bounding box center [26, 59] width 13 height 8
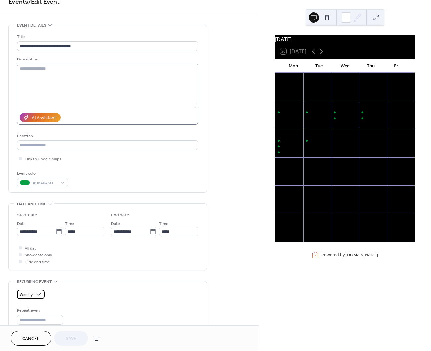
scroll to position [0, 0]
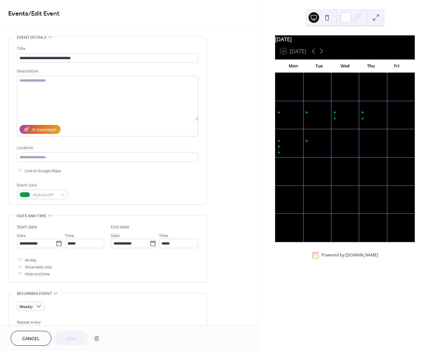
click at [16, 15] on link "Events" at bounding box center [18, 13] width 20 height 13
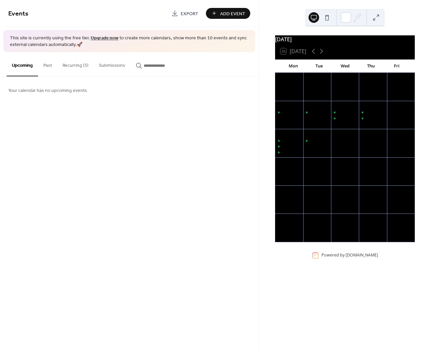
click at [65, 62] on button "Recurring (3)" at bounding box center [75, 63] width 36 height 23
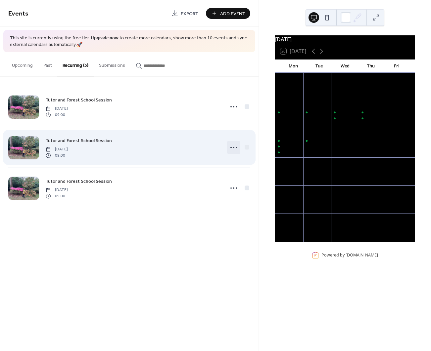
click at [235, 147] on icon at bounding box center [233, 147] width 11 height 11
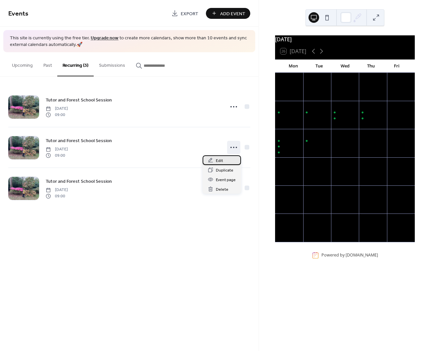
click at [220, 159] on span "Edit" at bounding box center [219, 161] width 7 height 7
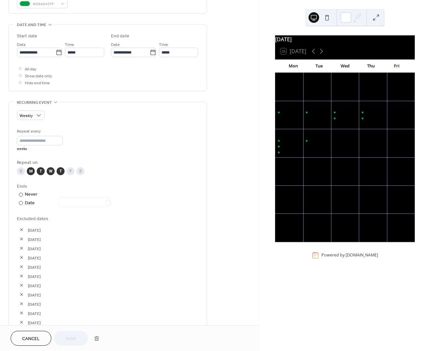
scroll to position [207, 0]
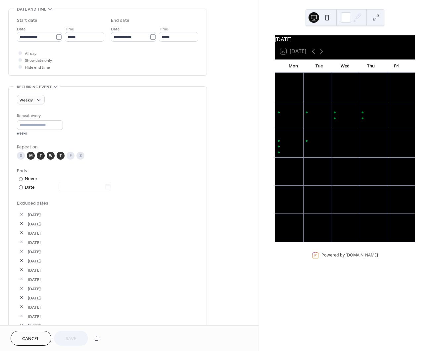
click at [49, 154] on div "W" at bounding box center [51, 156] width 8 height 8
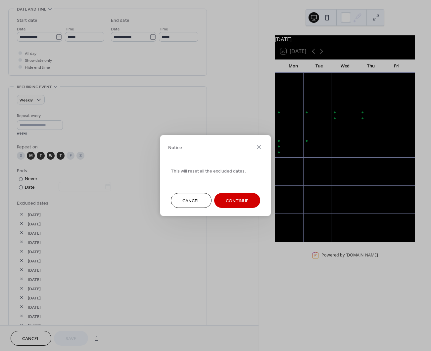
click at [248, 204] on span "Continue" at bounding box center [237, 201] width 23 height 7
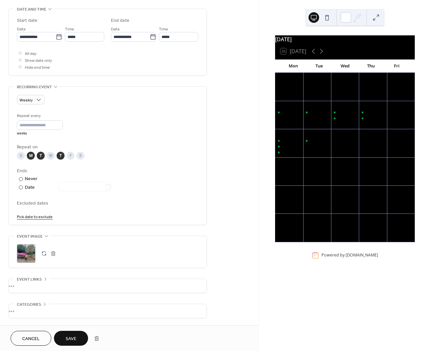
click at [61, 154] on div "T" at bounding box center [61, 156] width 8 height 8
click at [31, 157] on div "M" at bounding box center [31, 156] width 8 height 8
click at [41, 218] on link "Pick date to exclude" at bounding box center [35, 216] width 36 height 7
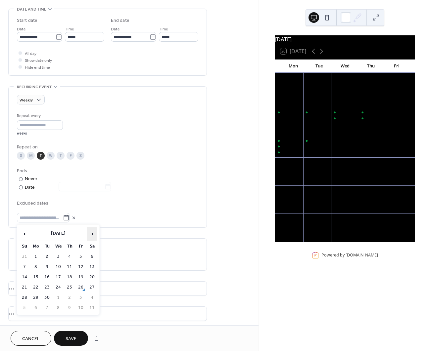
click at [95, 235] on span "›" at bounding box center [92, 233] width 10 height 13
click at [45, 297] on td "28" at bounding box center [47, 298] width 11 height 10
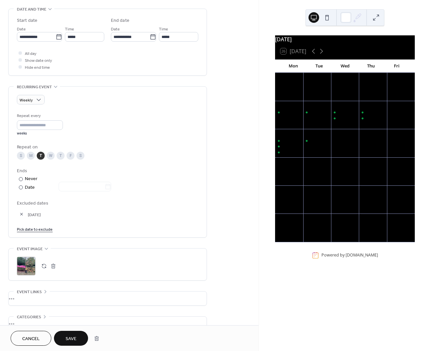
click at [41, 229] on link "Pick date to exclude" at bounding box center [35, 229] width 36 height 7
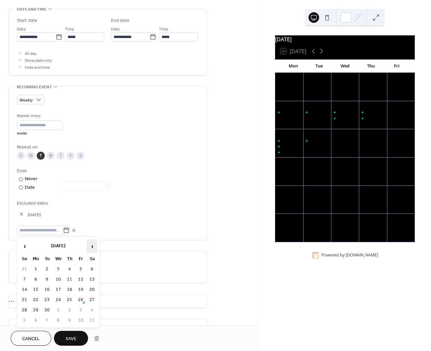
click at [92, 247] on span "›" at bounding box center [92, 246] width 10 height 13
click at [47, 289] on td "16" at bounding box center [47, 290] width 11 height 10
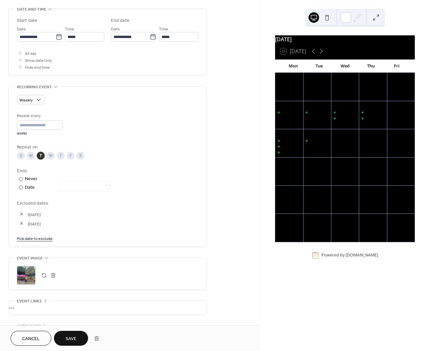
click at [38, 238] on link "Pick date to exclude" at bounding box center [35, 238] width 36 height 7
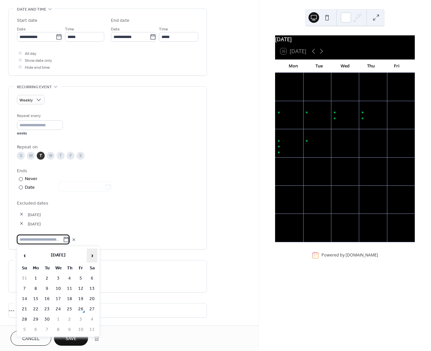
click at [94, 253] on span "›" at bounding box center [92, 255] width 10 height 13
click at [95, 253] on span "›" at bounding box center [92, 255] width 10 height 13
click at [48, 308] on td "23" at bounding box center [47, 310] width 11 height 10
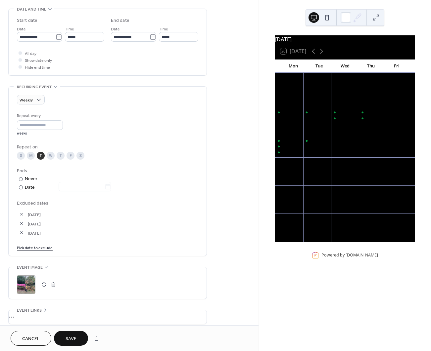
click at [45, 251] on link "Pick date to exclude" at bounding box center [35, 247] width 36 height 7
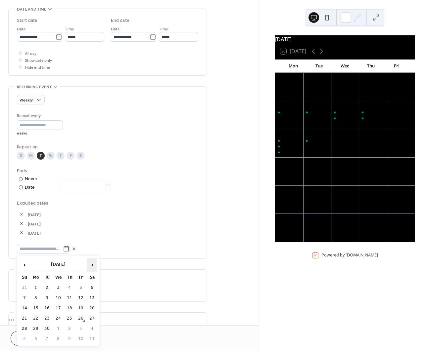
click at [96, 265] on span "›" at bounding box center [92, 264] width 10 height 13
click at [44, 329] on td "30" at bounding box center [47, 329] width 11 height 10
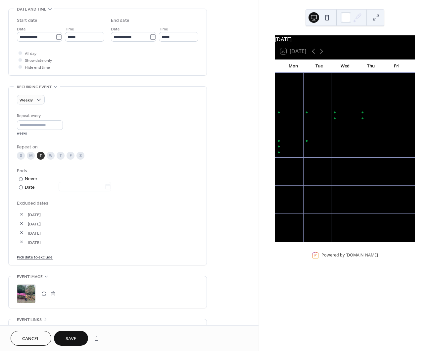
click at [70, 338] on span "Save" at bounding box center [71, 339] width 11 height 7
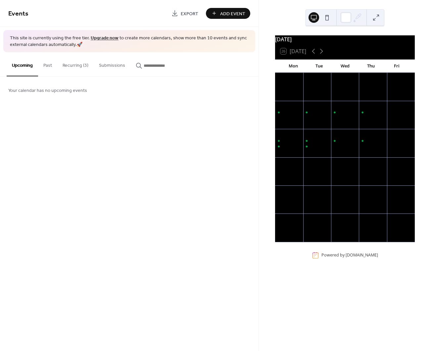
click at [80, 69] on button "Recurring (3)" at bounding box center [75, 63] width 36 height 23
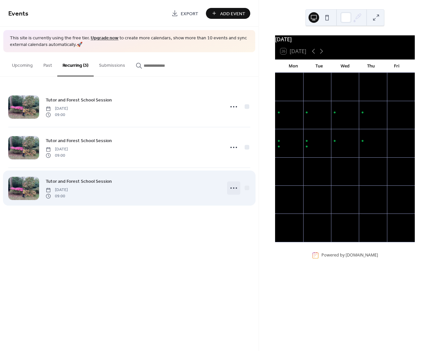
click at [237, 187] on icon at bounding box center [233, 188] width 11 height 11
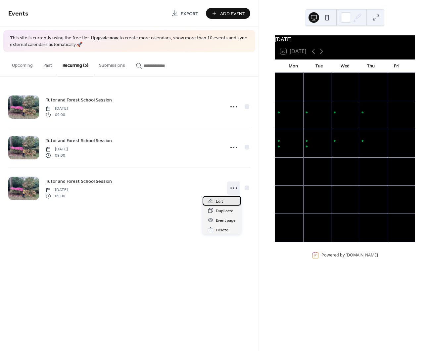
click at [223, 200] on div "Edit" at bounding box center [222, 201] width 38 height 10
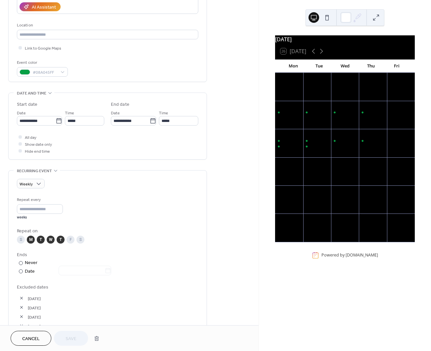
scroll to position [124, 0]
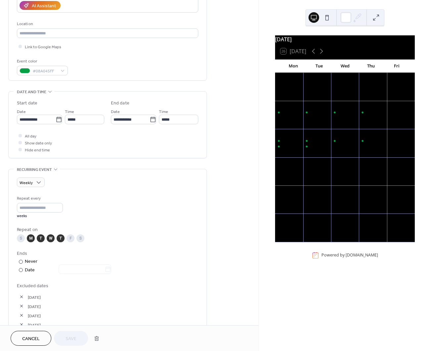
click at [31, 240] on div "M" at bounding box center [31, 239] width 8 height 8
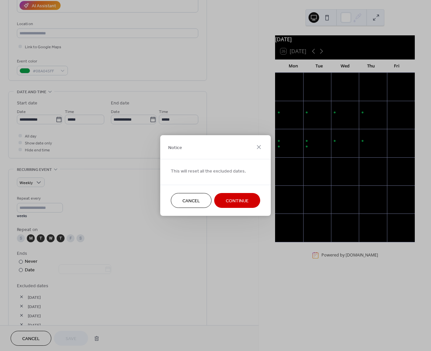
click at [193, 204] on span "Cancel" at bounding box center [191, 201] width 18 height 7
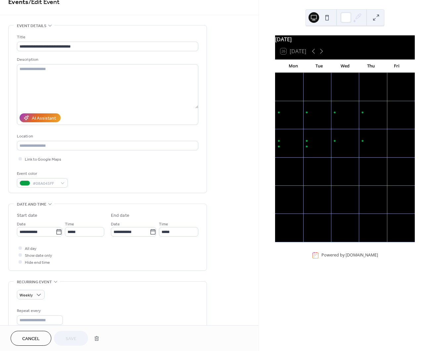
scroll to position [0, 0]
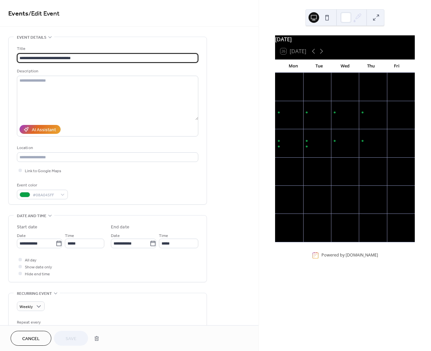
click at [24, 60] on input "**********" at bounding box center [107, 58] width 181 height 10
drag, startPoint x: 21, startPoint y: 56, endPoint x: 58, endPoint y: 55, distance: 37.4
click at [58, 55] on input "**********" at bounding box center [107, 58] width 181 height 10
click at [58, 56] on input "**********" at bounding box center [107, 58] width 181 height 10
click at [62, 59] on input "**********" at bounding box center [107, 58] width 181 height 10
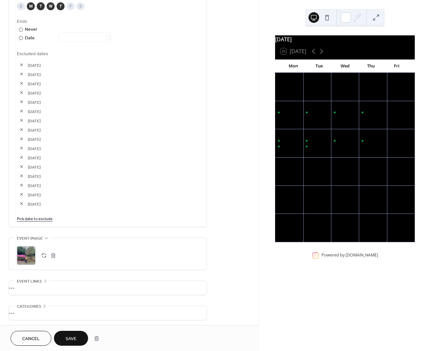
scroll to position [372, 0]
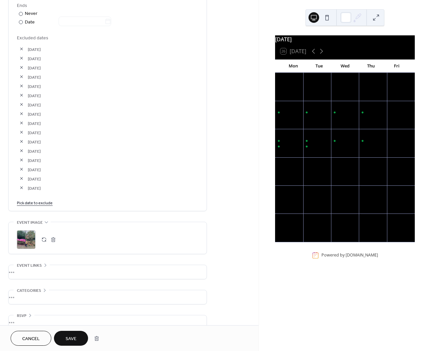
type input "*******"
click at [21, 249] on div ";" at bounding box center [26, 240] width 19 height 19
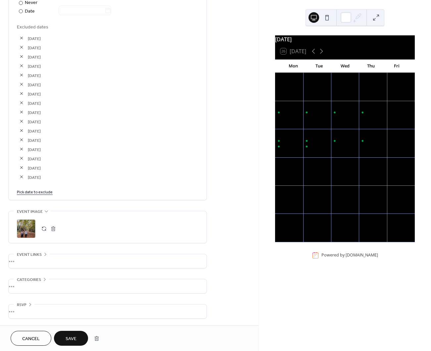
click at [11, 285] on div "•••" at bounding box center [108, 287] width 198 height 14
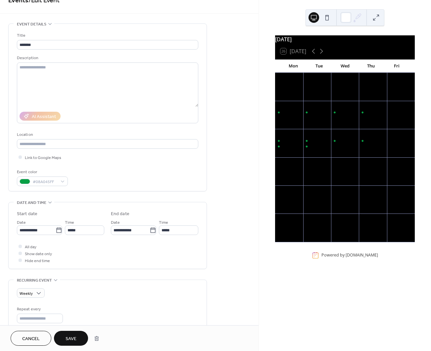
scroll to position [0, 0]
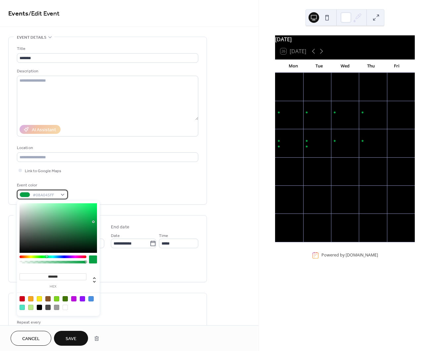
click at [61, 199] on div "#08A045FF" at bounding box center [42, 195] width 51 height 10
click at [67, 300] on div at bounding box center [65, 299] width 5 height 5
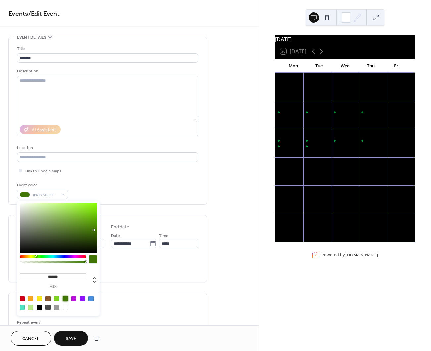
click at [23, 300] on div at bounding box center [22, 299] width 5 height 5
type input "*******"
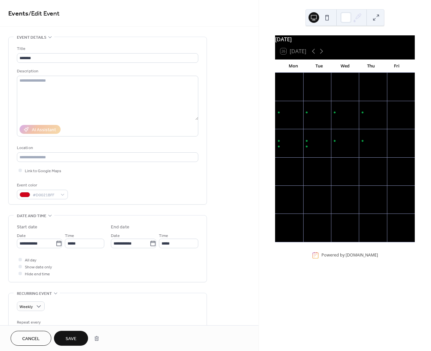
click at [72, 340] on span "Save" at bounding box center [71, 339] width 11 height 7
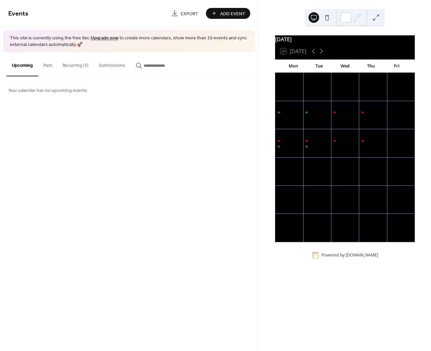
click at [73, 67] on button "Recurring (3)" at bounding box center [75, 63] width 36 height 23
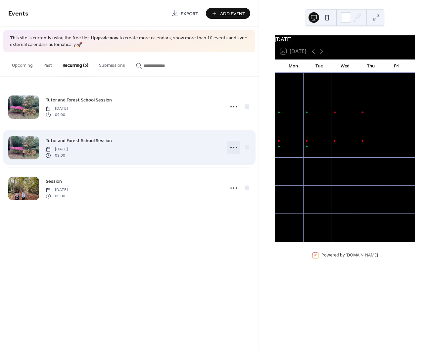
click at [230, 149] on icon at bounding box center [233, 147] width 11 height 11
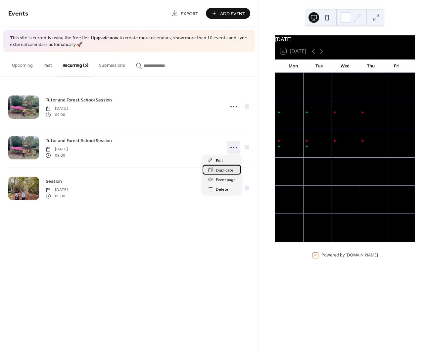
click at [228, 170] on span "Duplicate" at bounding box center [225, 170] width 18 height 7
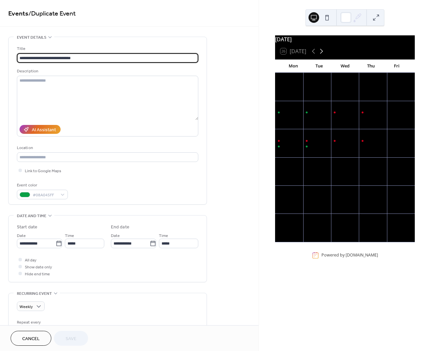
click at [320, 55] on icon at bounding box center [321, 51] width 8 height 8
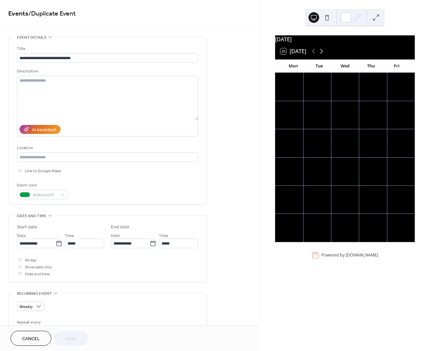
click at [320, 55] on icon at bounding box center [321, 51] width 8 height 8
click at [313, 55] on icon at bounding box center [313, 51] width 8 height 8
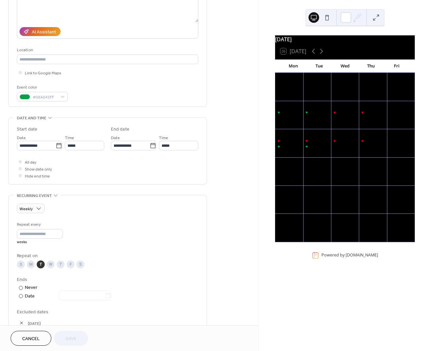
scroll to position [124, 0]
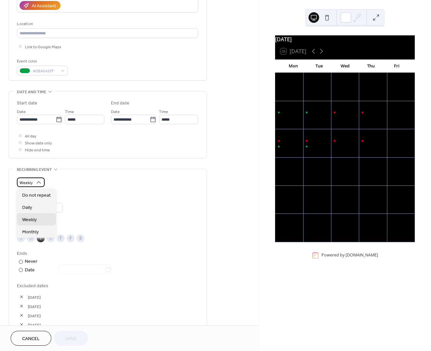
click at [38, 185] on icon at bounding box center [38, 182] width 7 height 7
click at [77, 181] on div "Weekly" at bounding box center [107, 183] width 181 height 10
click at [51, 236] on div "W" at bounding box center [51, 239] width 8 height 8
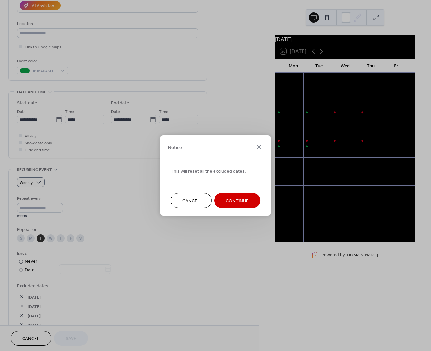
click at [180, 200] on button "Cancel" at bounding box center [191, 200] width 41 height 15
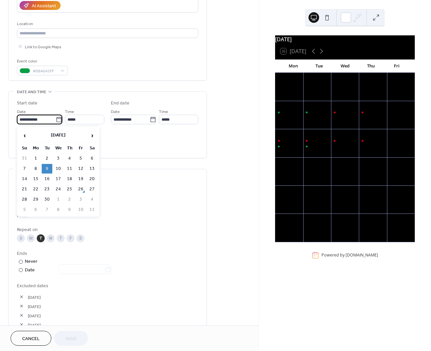
click at [53, 117] on input "**********" at bounding box center [36, 120] width 39 height 10
click at [61, 168] on td "10" at bounding box center [58, 169] width 11 height 10
type input "**********"
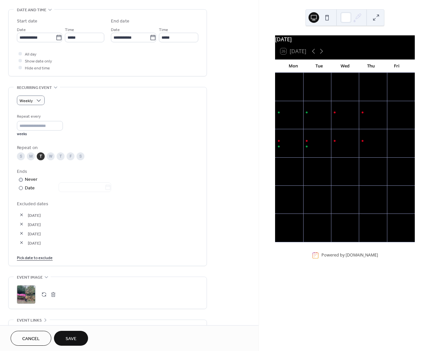
scroll to position [207, 0]
click at [50, 157] on div "W" at bounding box center [51, 156] width 8 height 8
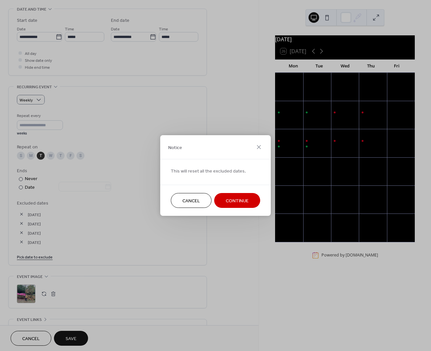
click at [240, 203] on span "Continue" at bounding box center [237, 201] width 23 height 7
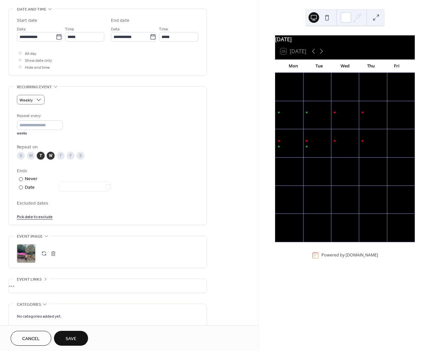
click at [39, 157] on div "T" at bounding box center [41, 156] width 8 height 8
click at [44, 215] on link "Pick date to exclude" at bounding box center [35, 216] width 36 height 7
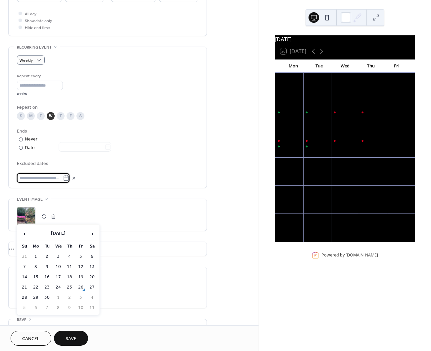
scroll to position [248, 0]
click at [96, 232] on span "›" at bounding box center [92, 233] width 10 height 13
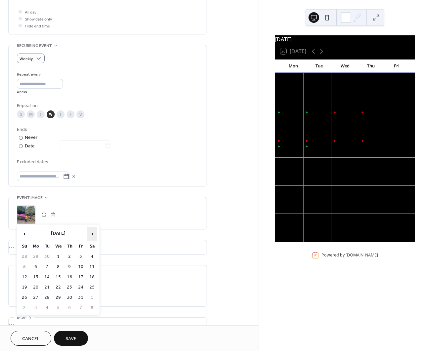
click at [96, 232] on span "›" at bounding box center [92, 233] width 10 height 13
click at [23, 236] on span "‹" at bounding box center [25, 233] width 10 height 13
click at [54, 298] on td "29" at bounding box center [58, 298] width 11 height 10
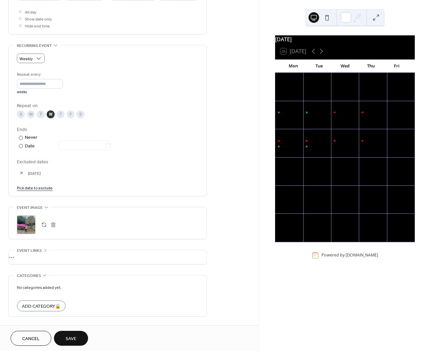
click at [50, 190] on link "Pick date to exclude" at bounding box center [35, 187] width 36 height 7
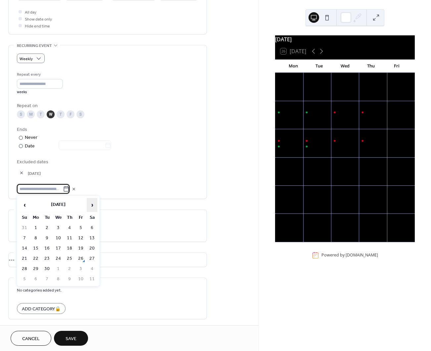
click at [91, 206] on span "›" at bounding box center [92, 205] width 10 height 13
click at [54, 249] on td "17" at bounding box center [58, 249] width 11 height 10
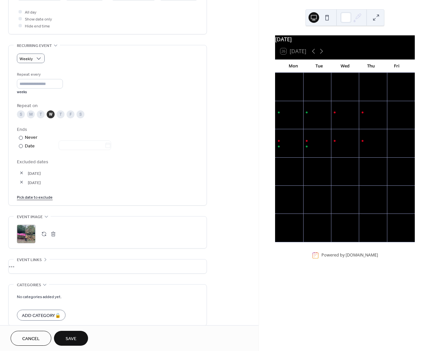
click at [39, 198] on link "Pick date to exclude" at bounding box center [35, 197] width 36 height 7
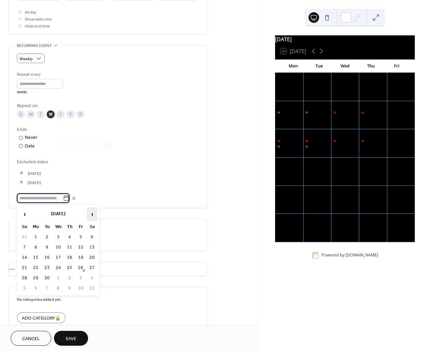
click at [91, 215] on span "›" at bounding box center [92, 214] width 10 height 13
click at [61, 268] on td "24" at bounding box center [58, 268] width 11 height 10
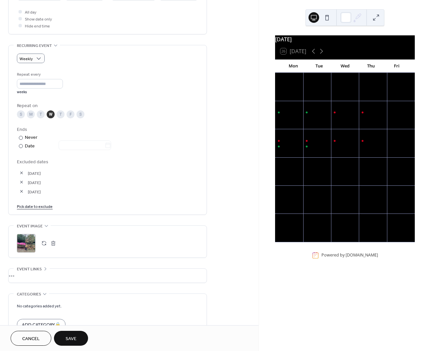
click at [41, 205] on link "Pick date to exclude" at bounding box center [35, 206] width 36 height 7
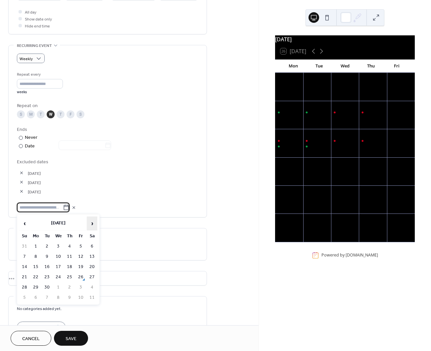
click at [94, 225] on span "›" at bounding box center [92, 223] width 10 height 13
click at [92, 227] on span "›" at bounding box center [92, 223] width 10 height 13
click at [61, 288] on td "31" at bounding box center [58, 288] width 11 height 10
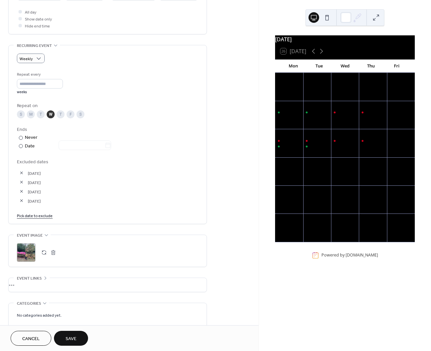
click at [72, 340] on span "Save" at bounding box center [71, 339] width 11 height 7
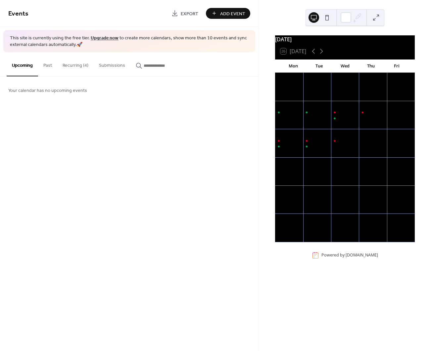
click at [328, 19] on button at bounding box center [327, 17] width 11 height 11
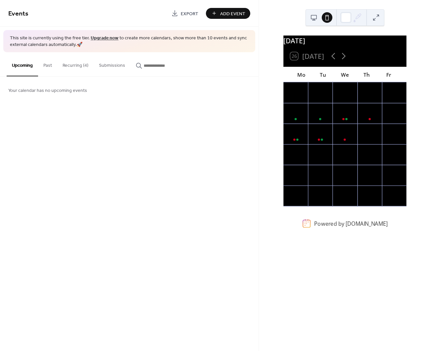
click at [312, 16] on button at bounding box center [313, 17] width 11 height 11
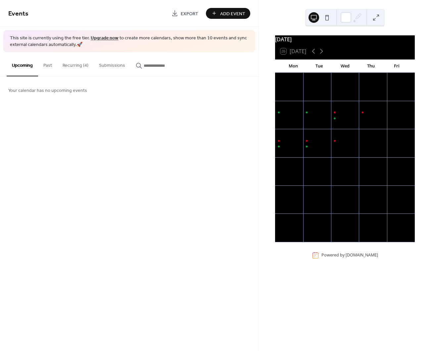
click at [76, 69] on button "Recurring (4)" at bounding box center [75, 63] width 36 height 23
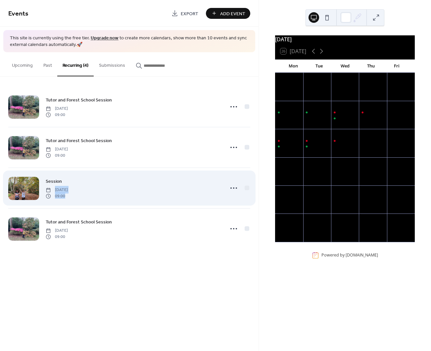
drag, startPoint x: 177, startPoint y: 184, endPoint x: 183, endPoint y: 180, distance: 7.5
click at [180, 187] on div "Session Wednesday, September 10, 2025 09:00" at bounding box center [133, 188] width 175 height 21
click at [248, 190] on div at bounding box center [247, 188] width 5 height 5
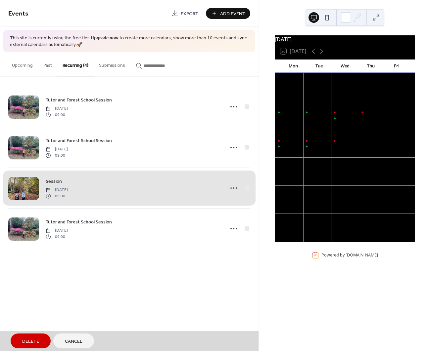
click at [246, 187] on div "Session Wednesday, September 10, 2025 09:00" at bounding box center [129, 188] width 242 height 41
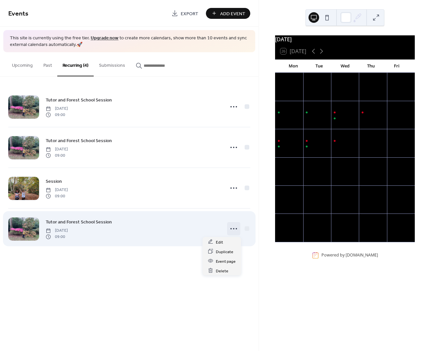
click at [236, 230] on icon at bounding box center [233, 229] width 11 height 11
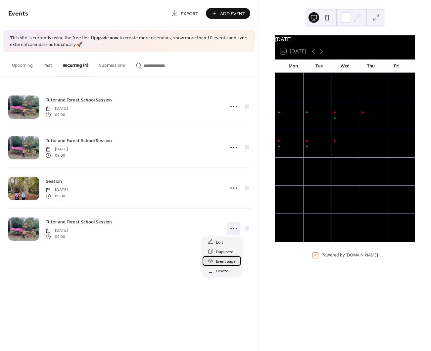
click at [229, 259] on span "Event page" at bounding box center [226, 261] width 20 height 7
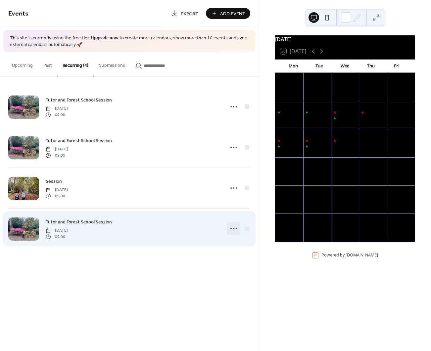
click at [233, 227] on icon at bounding box center [233, 229] width 11 height 11
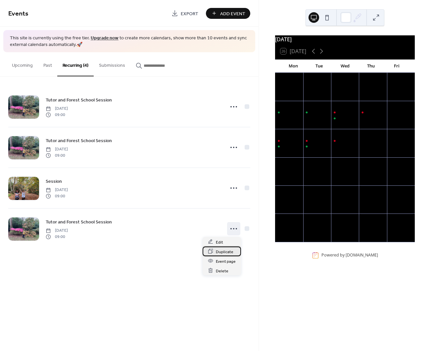
click at [219, 250] on span "Duplicate" at bounding box center [225, 252] width 18 height 7
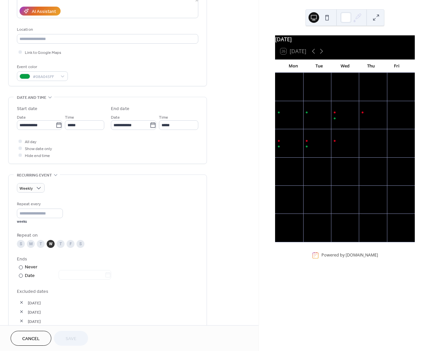
scroll to position [124, 0]
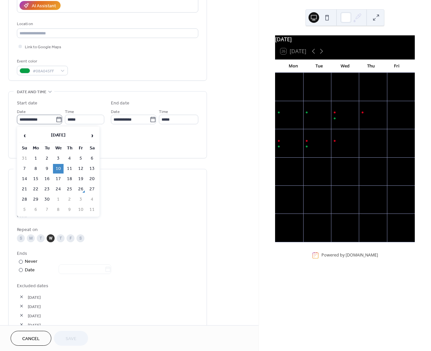
click at [62, 121] on label "**********" at bounding box center [39, 120] width 45 height 10
click at [56, 121] on input "**********" at bounding box center [36, 120] width 39 height 10
click at [72, 169] on td "11" at bounding box center [69, 169] width 11 height 10
type input "**********"
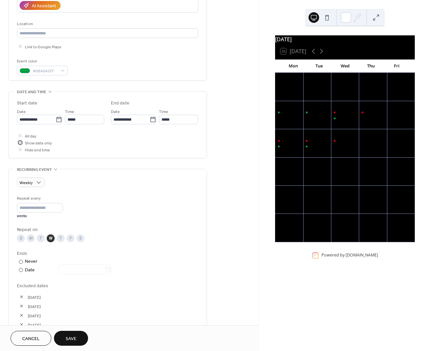
click at [21, 144] on div at bounding box center [20, 142] width 3 height 3
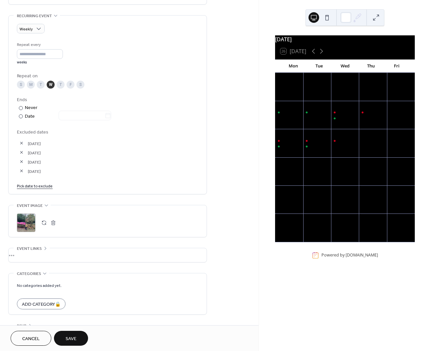
scroll to position [290, 0]
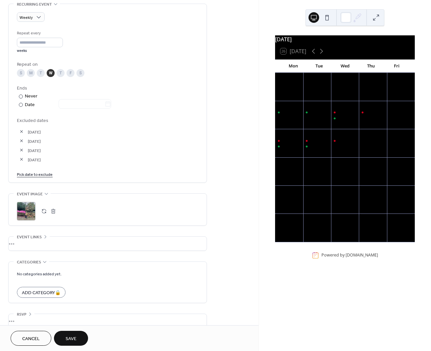
click at [63, 74] on div "T" at bounding box center [61, 73] width 8 height 8
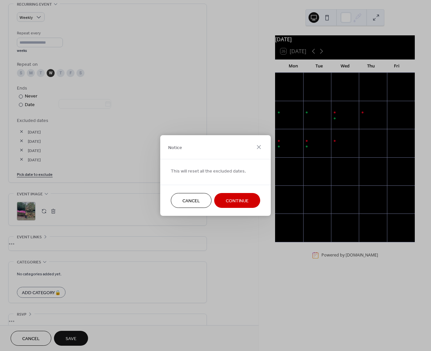
click at [242, 198] on span "Continue" at bounding box center [237, 201] width 23 height 7
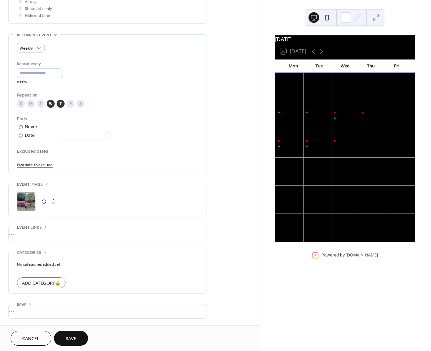
click at [50, 101] on div "W" at bounding box center [51, 104] width 8 height 8
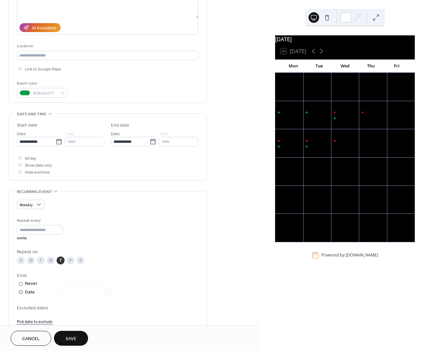
scroll to position [95, 0]
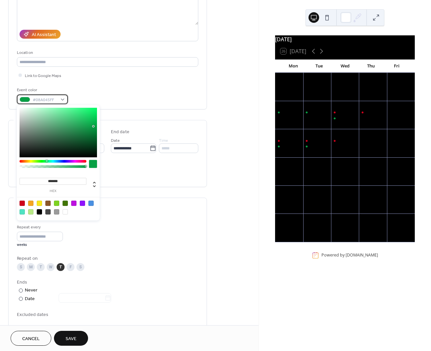
click at [27, 100] on div at bounding box center [25, 99] width 11 height 5
click at [90, 202] on div at bounding box center [90, 203] width 5 height 5
type input "*******"
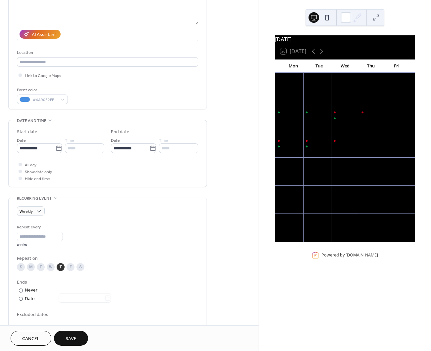
click at [140, 198] on div "Recurring event Weekly Repeat every * weeks Repeat on S M T W T F S Ends ​ Neve…" at bounding box center [107, 267] width 199 height 139
click at [21, 166] on div at bounding box center [20, 164] width 7 height 7
click at [19, 164] on div at bounding box center [20, 164] width 3 height 3
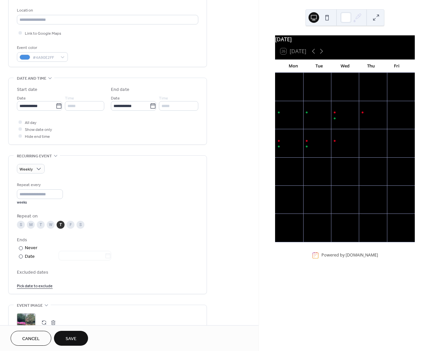
scroll to position [178, 0]
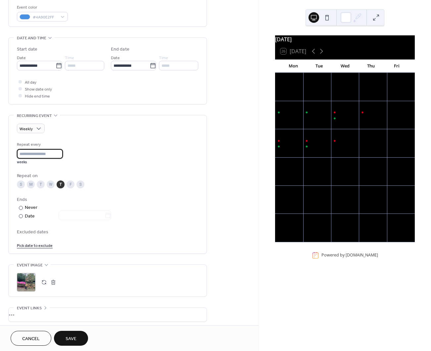
click at [26, 154] on input "*" at bounding box center [40, 154] width 46 height 10
click at [29, 130] on span "Weekly" at bounding box center [26, 129] width 13 height 8
click at [29, 155] on span "Daily" at bounding box center [27, 153] width 10 height 7
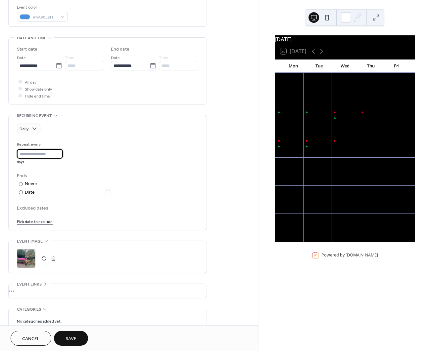
click at [27, 154] on input "*" at bounding box center [40, 154] width 46 height 10
click at [40, 209] on span "Excluded dates" at bounding box center [107, 208] width 181 height 7
click at [35, 223] on link "Pick date to exclude" at bounding box center [35, 221] width 36 height 7
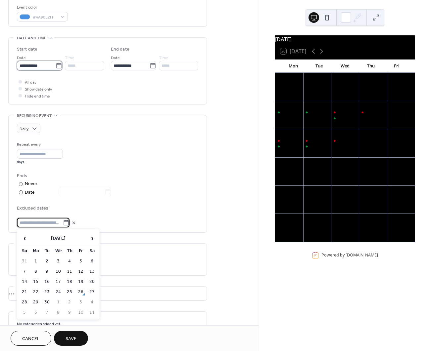
click at [30, 68] on input "**********" at bounding box center [36, 66] width 39 height 10
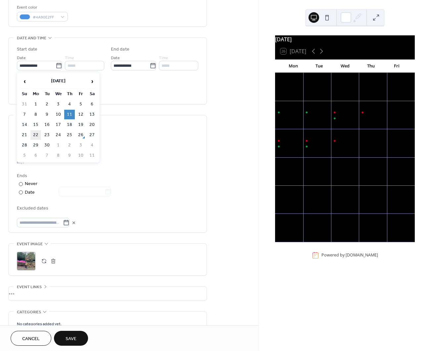
click at [31, 139] on td "22" at bounding box center [35, 135] width 11 height 10
type input "**********"
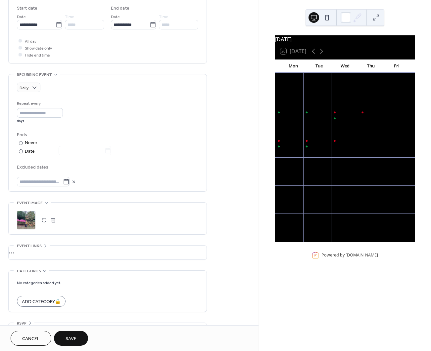
scroll to position [239, 0]
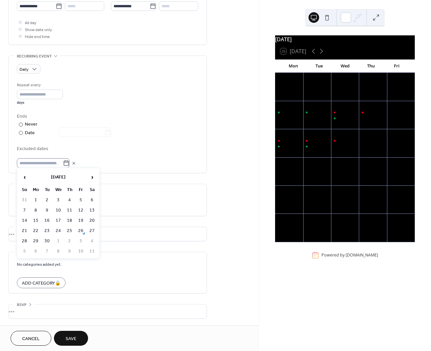
click at [69, 163] on icon at bounding box center [66, 163] width 5 height 5
click at [63, 163] on input "text" at bounding box center [40, 164] width 46 height 10
click at [68, 232] on td "25" at bounding box center [69, 231] width 11 height 10
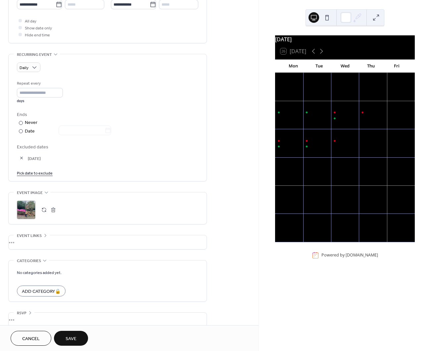
click at [50, 174] on link "Pick date to exclude" at bounding box center [35, 172] width 36 height 7
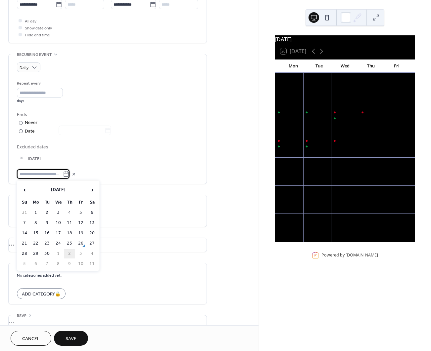
click at [67, 253] on td "2" at bounding box center [69, 254] width 11 height 10
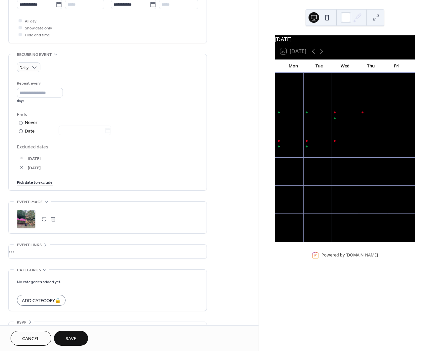
click at [45, 184] on link "Pick date to exclude" at bounding box center [35, 182] width 36 height 7
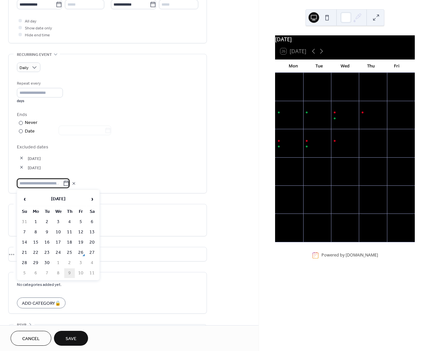
click at [71, 274] on td "9" at bounding box center [69, 274] width 11 height 10
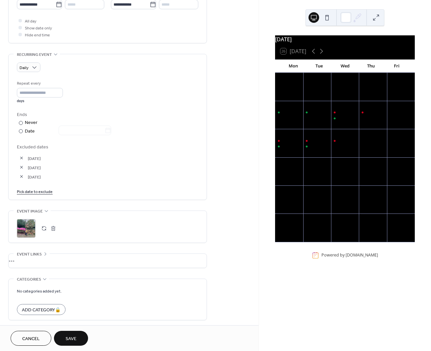
click at [51, 192] on link "Pick date to exclude" at bounding box center [35, 191] width 36 height 7
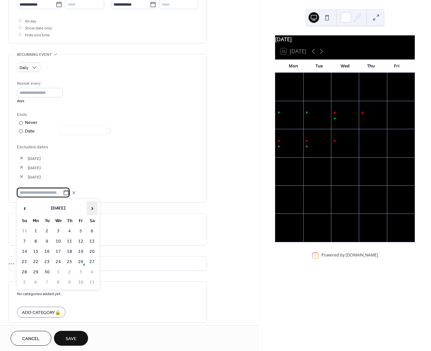
click at [89, 212] on span "›" at bounding box center [92, 208] width 10 height 13
click at [68, 252] on td "16" at bounding box center [69, 252] width 11 height 10
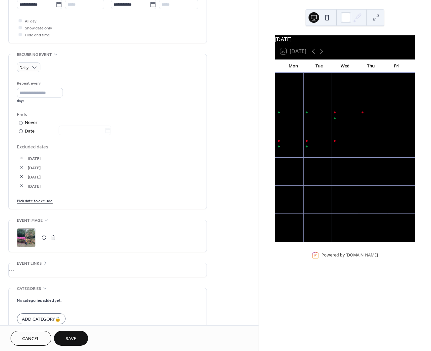
click at [41, 200] on link "Pick date to exclude" at bounding box center [35, 200] width 36 height 7
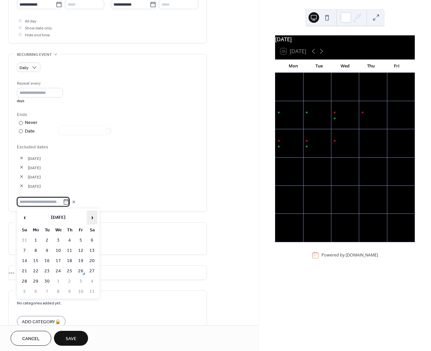
click at [93, 218] on span "›" at bounding box center [92, 217] width 10 height 13
click at [83, 239] on td "3" at bounding box center [80, 241] width 11 height 10
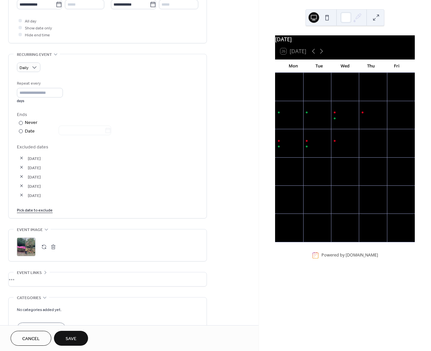
click at [42, 212] on link "Pick date to exclude" at bounding box center [35, 210] width 36 height 7
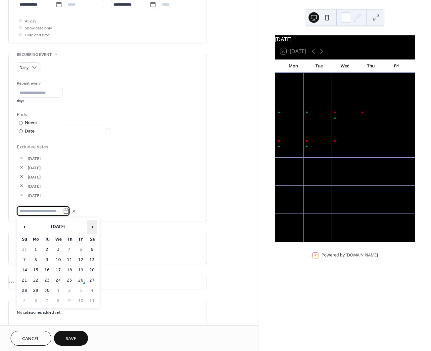
click at [94, 227] on span "›" at bounding box center [92, 226] width 10 height 13
click at [81, 262] on td "10" at bounding box center [80, 260] width 11 height 10
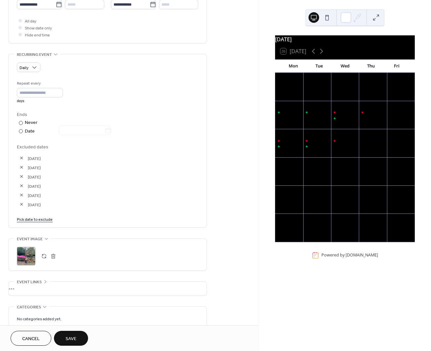
click at [46, 219] on link "Pick date to exclude" at bounding box center [35, 219] width 36 height 7
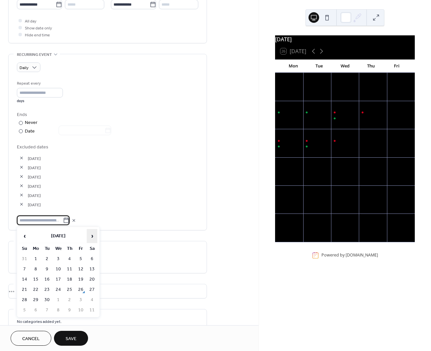
click at [92, 236] on span "›" at bounding box center [92, 236] width 10 height 13
click at [80, 280] on td "17" at bounding box center [80, 280] width 11 height 10
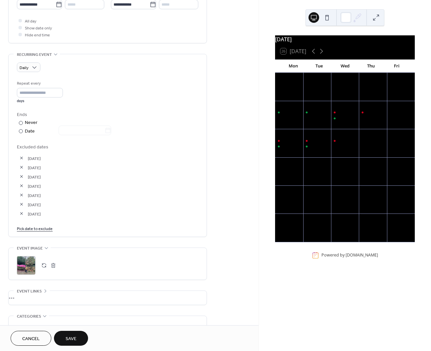
click at [42, 229] on link "Pick date to exclude" at bounding box center [35, 228] width 36 height 7
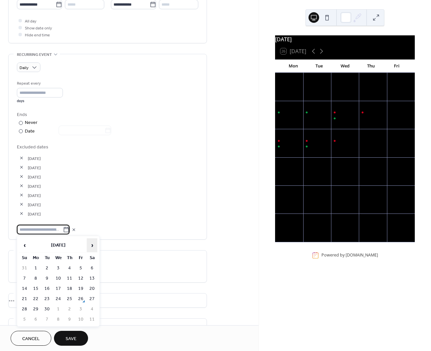
click at [94, 243] on span "›" at bounding box center [92, 245] width 10 height 13
click at [81, 298] on td "24" at bounding box center [80, 300] width 11 height 10
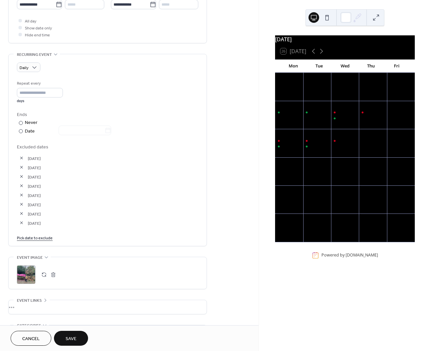
click at [42, 239] on link "Pick date to exclude" at bounding box center [35, 237] width 36 height 7
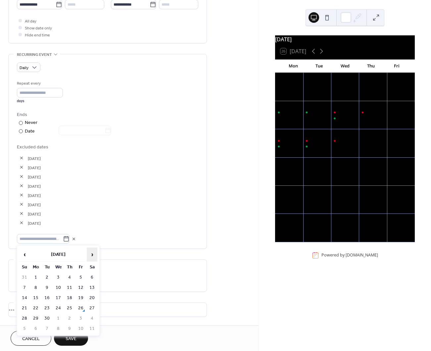
click at [92, 254] on span "›" at bounding box center [92, 254] width 10 height 13
click at [37, 316] on td "27" at bounding box center [35, 319] width 11 height 10
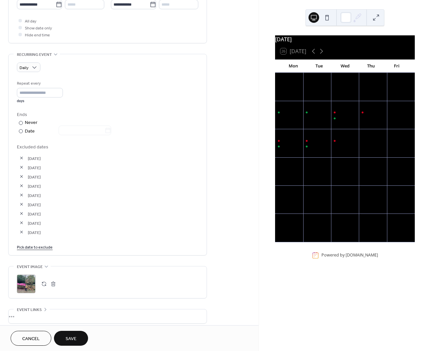
click at [32, 247] on link "Pick date to exclude" at bounding box center [35, 247] width 36 height 7
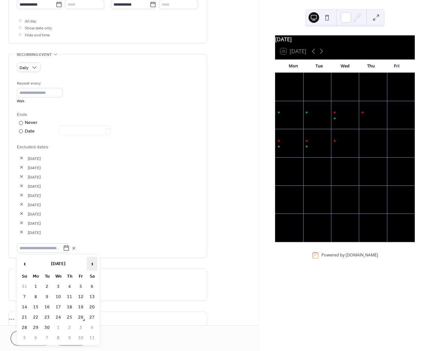
click at [93, 265] on span "›" at bounding box center [92, 263] width 10 height 13
click at [50, 327] on td "28" at bounding box center [47, 328] width 11 height 10
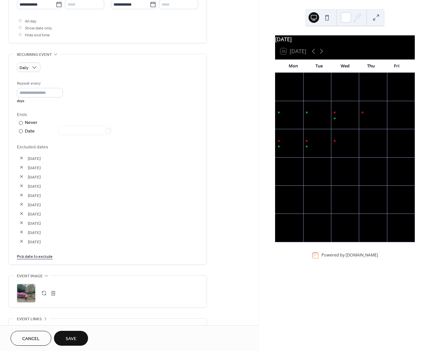
click at [42, 257] on link "Pick date to exclude" at bounding box center [35, 256] width 36 height 7
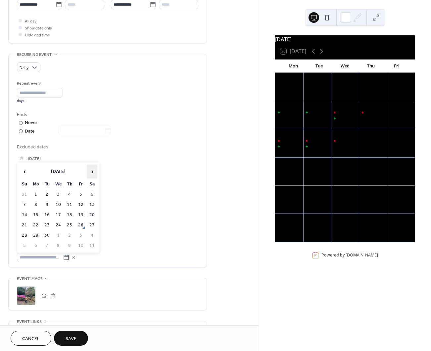
click at [92, 169] on span "›" at bounding box center [92, 171] width 10 height 13
click at [60, 235] on td "29" at bounding box center [58, 236] width 11 height 10
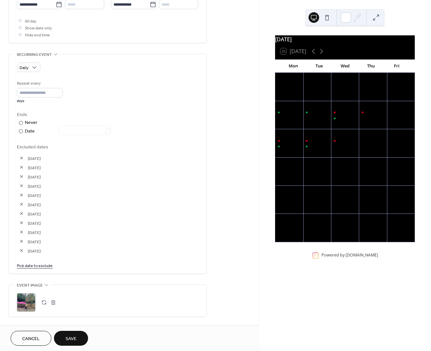
click at [42, 265] on link "Pick date to exclude" at bounding box center [35, 265] width 36 height 7
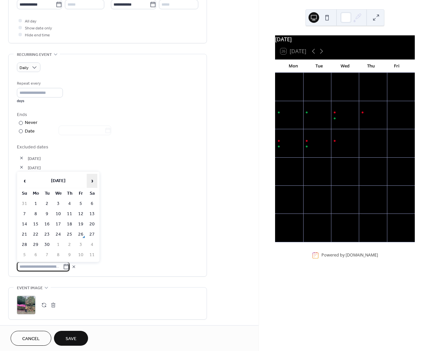
click at [92, 182] on span "›" at bounding box center [92, 180] width 10 height 13
click at [70, 245] on td "30" at bounding box center [69, 245] width 11 height 10
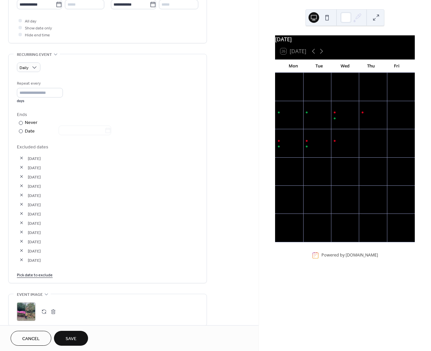
click at [39, 273] on link "Pick date to exclude" at bounding box center [35, 274] width 36 height 7
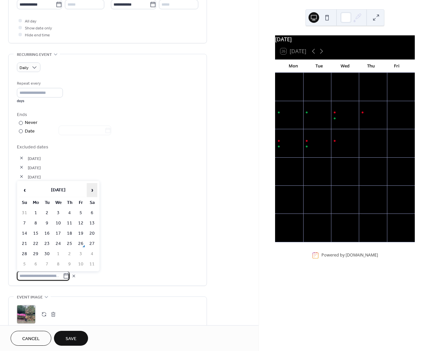
click at [90, 188] on span "›" at bounding box center [92, 190] width 10 height 13
click at [81, 255] on td "31" at bounding box center [80, 255] width 11 height 10
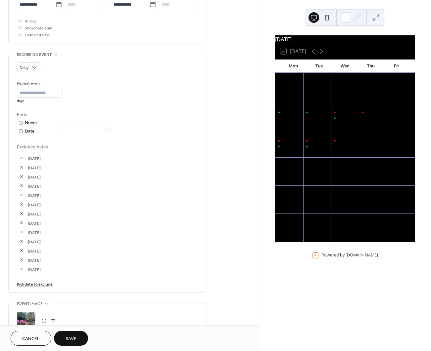
click at [20, 167] on button "button" at bounding box center [21, 167] width 9 height 9
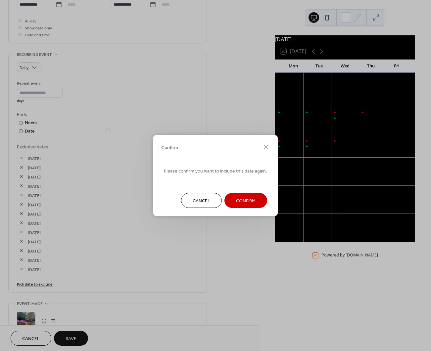
click at [246, 199] on span "Confirm" at bounding box center [246, 201] width 20 height 7
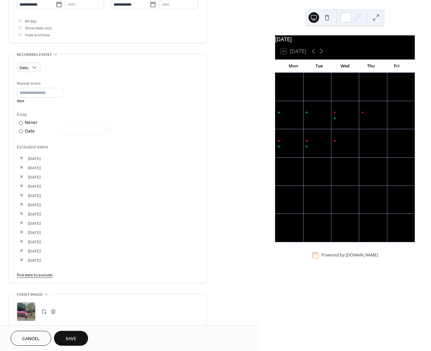
click at [21, 168] on button "button" at bounding box center [21, 167] width 9 height 9
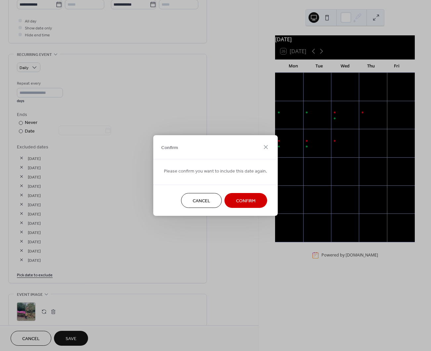
click at [242, 201] on span "Confirm" at bounding box center [246, 201] width 20 height 7
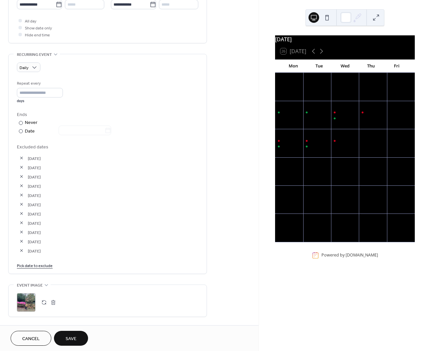
click at [22, 167] on button "button" at bounding box center [21, 167] width 9 height 9
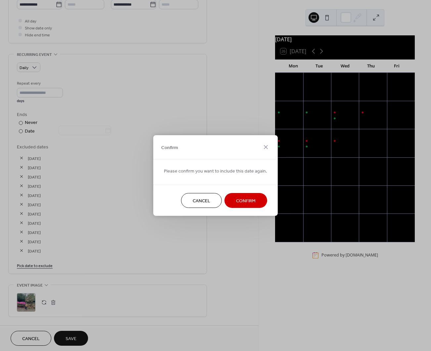
click at [251, 204] on span "Confirm" at bounding box center [246, 201] width 20 height 7
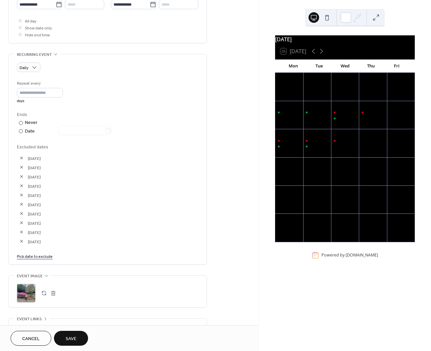
click at [78, 335] on button "Save" at bounding box center [71, 338] width 34 height 15
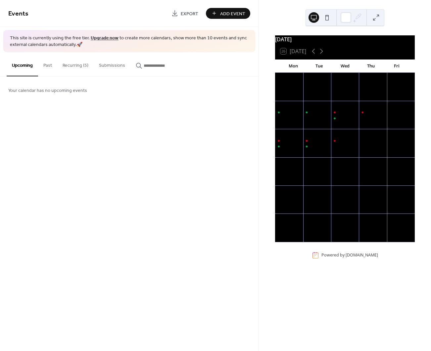
click at [83, 65] on button "Recurring (5)" at bounding box center [75, 63] width 36 height 23
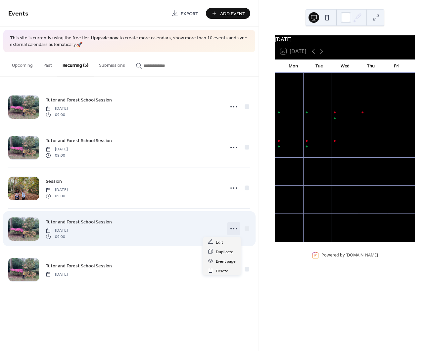
click at [234, 228] on icon at bounding box center [233, 229] width 11 height 11
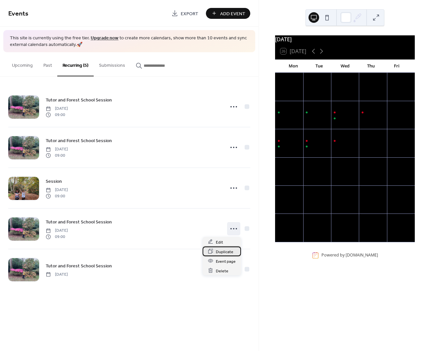
click at [221, 250] on span "Duplicate" at bounding box center [225, 252] width 18 height 7
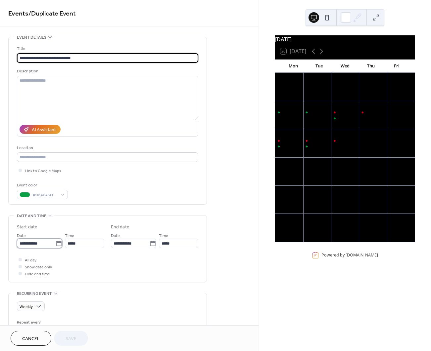
click at [32, 240] on input "**********" at bounding box center [36, 244] width 39 height 10
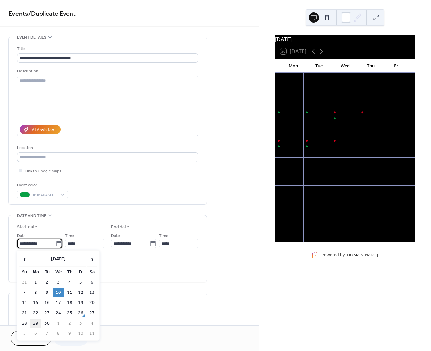
click at [33, 323] on td "29" at bounding box center [35, 324] width 11 height 10
type input "**********"
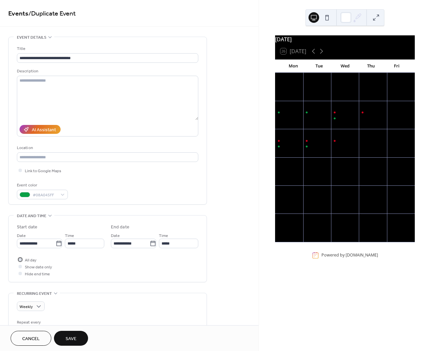
click at [20, 260] on div at bounding box center [20, 259] width 3 height 3
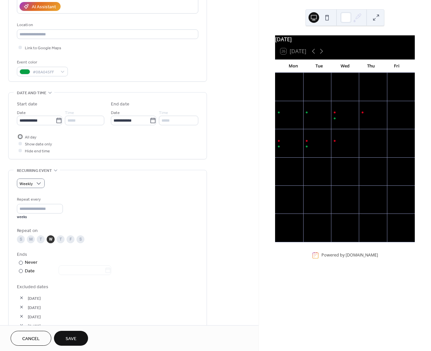
scroll to position [124, 0]
click at [29, 240] on div "M" at bounding box center [31, 239] width 8 height 8
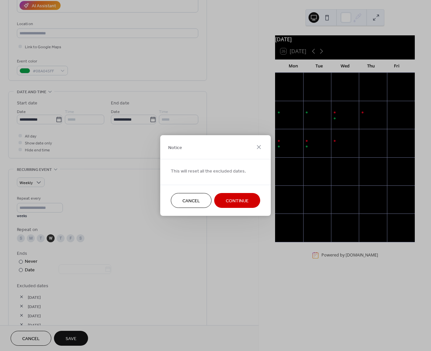
click at [193, 202] on span "Cancel" at bounding box center [191, 201] width 18 height 7
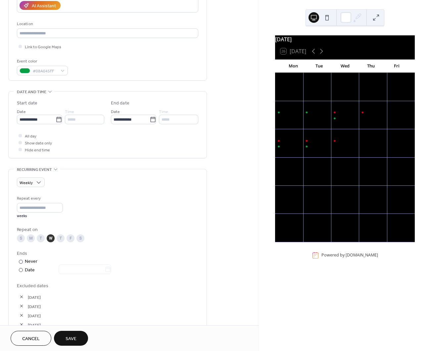
click at [60, 241] on div "T" at bounding box center [61, 239] width 8 height 8
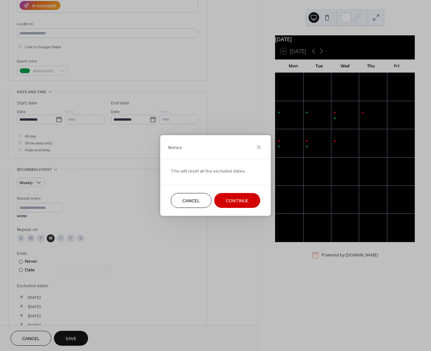
click at [231, 199] on span "Continue" at bounding box center [237, 201] width 23 height 7
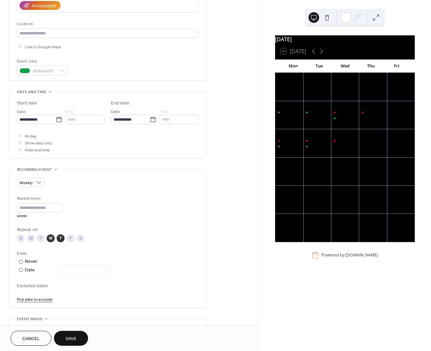
click at [49, 239] on div "W" at bounding box center [51, 239] width 8 height 8
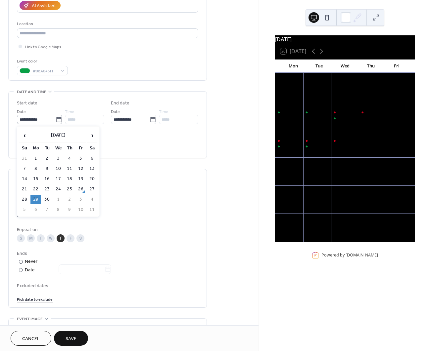
click at [56, 120] on icon at bounding box center [58, 119] width 5 height 5
click at [54, 120] on input "**********" at bounding box center [36, 120] width 39 height 10
click at [67, 200] on td "2" at bounding box center [69, 200] width 11 height 10
type input "**********"
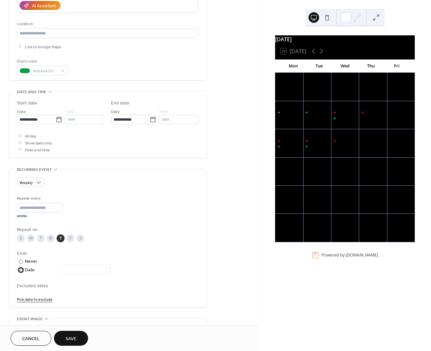
click at [22, 271] on div at bounding box center [21, 270] width 4 height 4
click at [22, 262] on div at bounding box center [21, 262] width 4 height 4
click at [32, 300] on link "Pick date to exclude" at bounding box center [35, 299] width 36 height 7
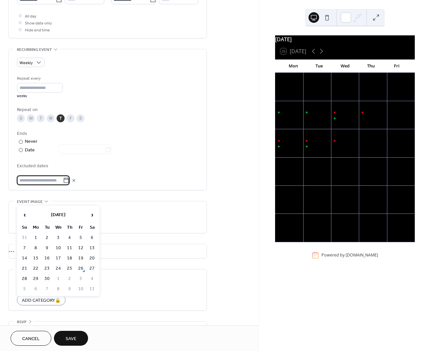
scroll to position [263, 0]
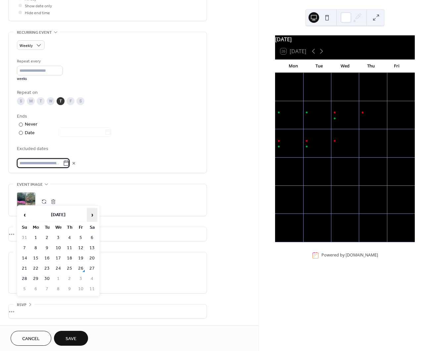
click at [93, 216] on span "›" at bounding box center [92, 214] width 10 height 13
click at [70, 279] on td "30" at bounding box center [69, 279] width 11 height 10
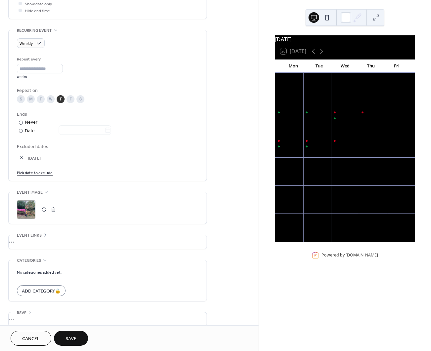
click at [47, 170] on link "Pick date to exclude" at bounding box center [35, 172] width 36 height 7
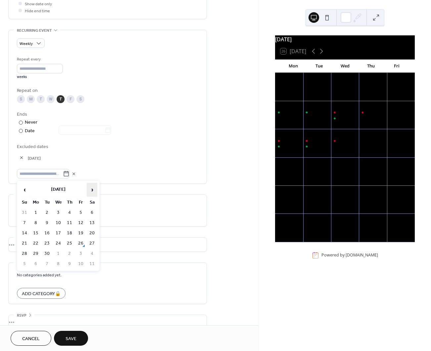
click at [95, 188] on span "›" at bounding box center [92, 189] width 10 height 13
click at [93, 190] on span "›" at bounding box center [92, 189] width 10 height 13
click at [69, 235] on td "18" at bounding box center [69, 234] width 11 height 10
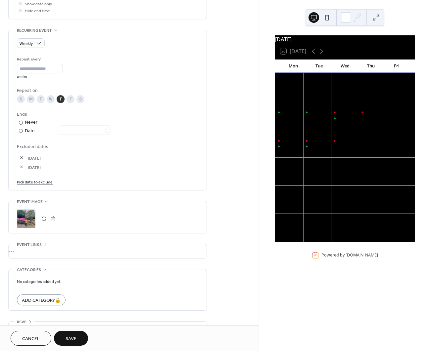
click at [27, 182] on link "Pick date to exclude" at bounding box center [35, 181] width 36 height 7
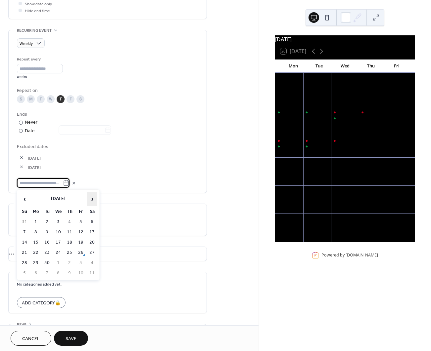
click at [95, 196] on span "›" at bounding box center [92, 199] width 10 height 13
click at [92, 200] on span "›" at bounding box center [92, 199] width 10 height 13
click at [70, 253] on td "25" at bounding box center [69, 253] width 11 height 10
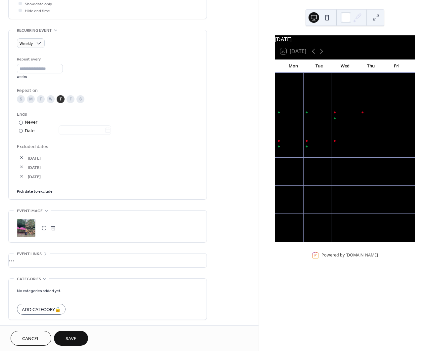
click at [42, 190] on link "Pick date to exclude" at bounding box center [35, 191] width 36 height 7
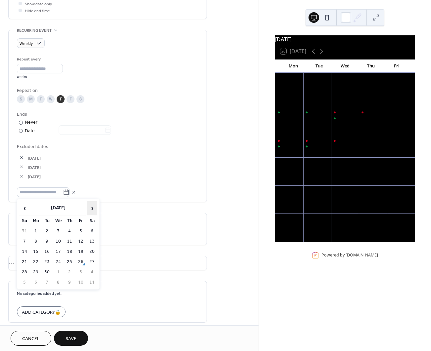
click at [95, 210] on span "›" at bounding box center [92, 208] width 10 height 13
click at [70, 268] on td "1" at bounding box center [69, 273] width 11 height 10
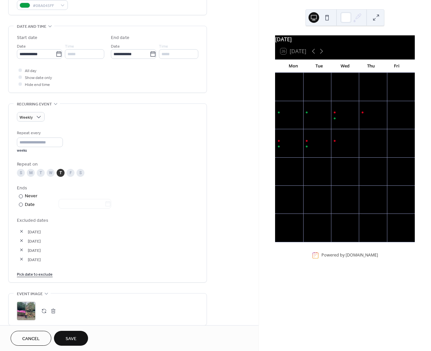
scroll to position [207, 0]
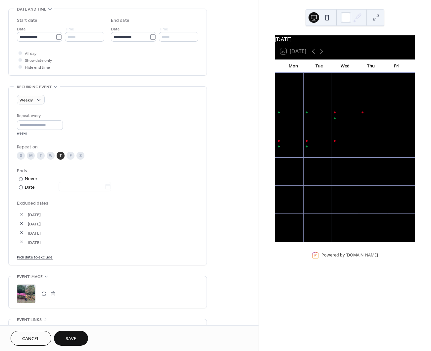
click at [74, 339] on span "Save" at bounding box center [71, 339] width 11 height 7
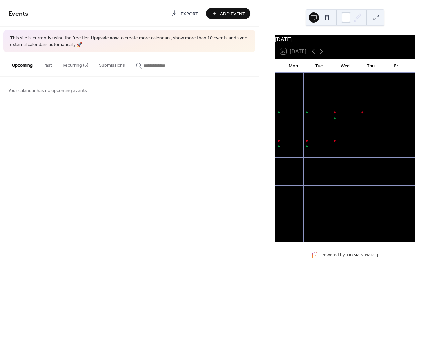
click at [85, 65] on button "Recurring (6)" at bounding box center [75, 63] width 36 height 23
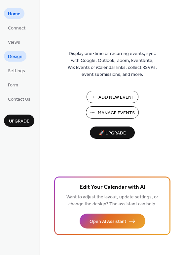
click at [18, 53] on span "Design" at bounding box center [15, 56] width 15 height 7
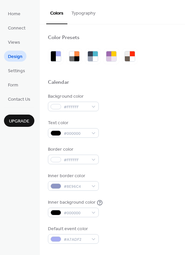
click at [83, 14] on button "Typography" at bounding box center [84, 11] width 32 height 23
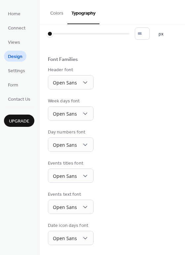
scroll to position [46, 0]
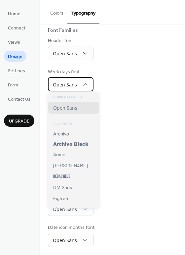
click at [56, 81] on span "Open Sans" at bounding box center [65, 84] width 24 height 6
click at [119, 80] on div "Week days font Open Sans" at bounding box center [112, 80] width 129 height 23
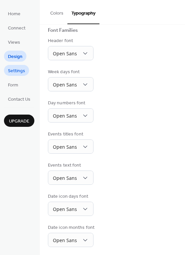
click at [16, 72] on span "Settings" at bounding box center [16, 71] width 17 height 7
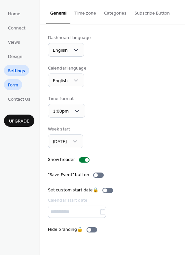
click at [17, 84] on span "Form" at bounding box center [13, 85] width 10 height 7
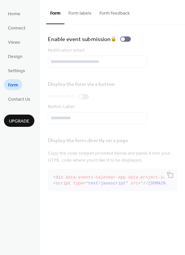
click at [77, 16] on button "Form labels" at bounding box center [80, 11] width 31 height 23
